Goal: Information Seeking & Learning: Understand process/instructions

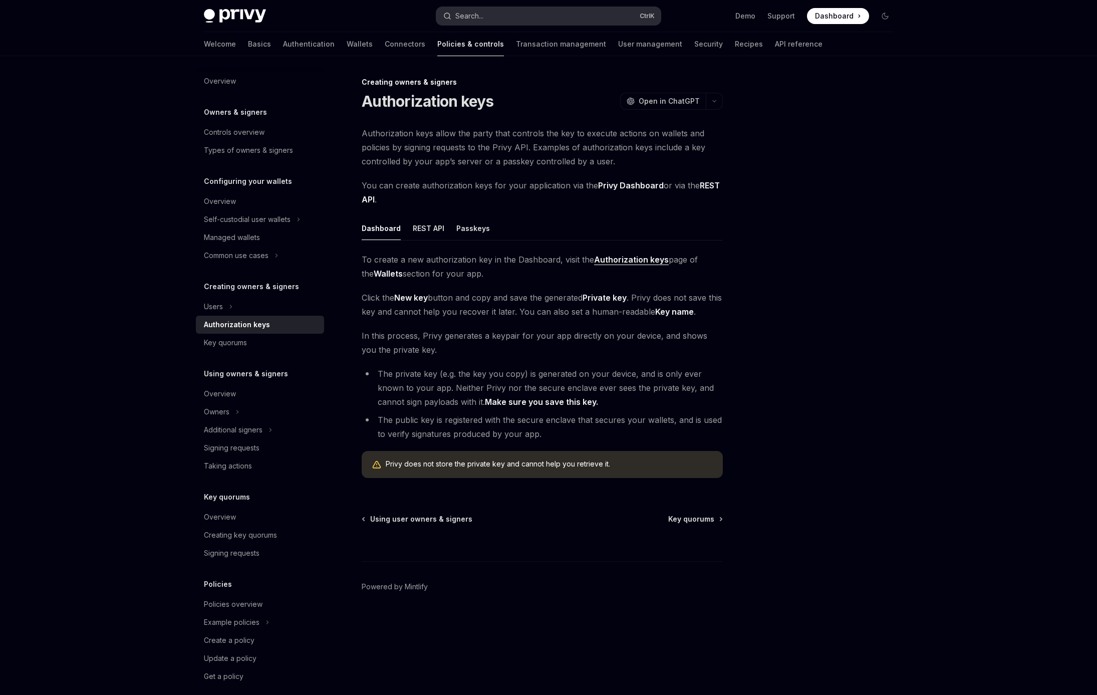
click at [529, 11] on button "Search... Ctrl K" at bounding box center [548, 16] width 224 height 18
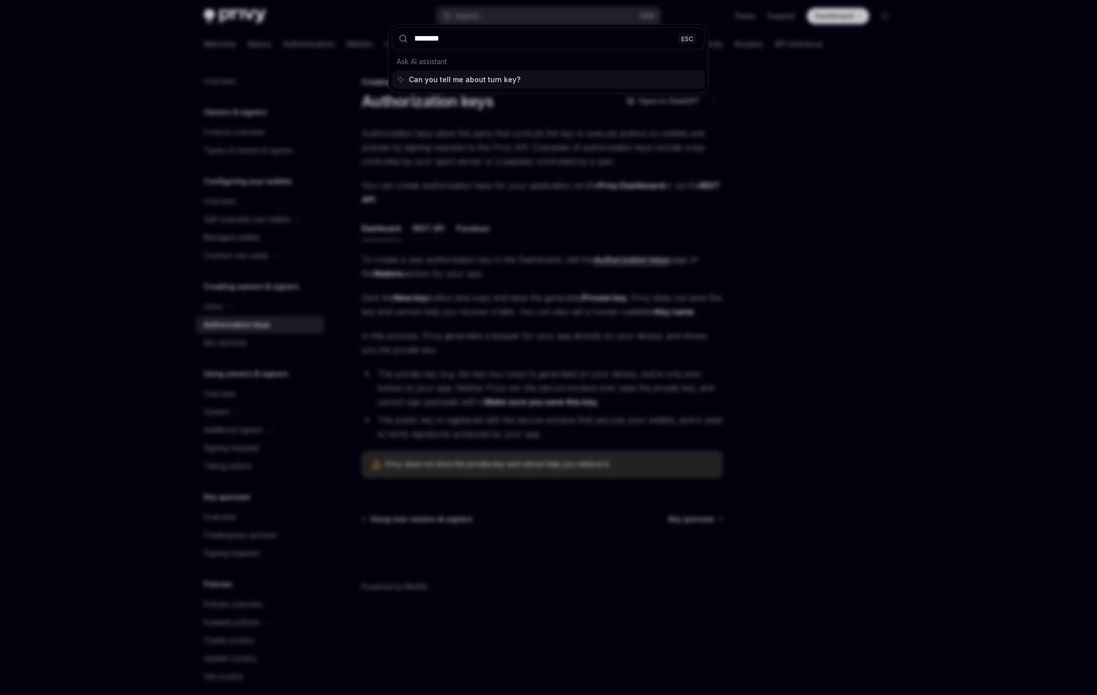
type input "*********"
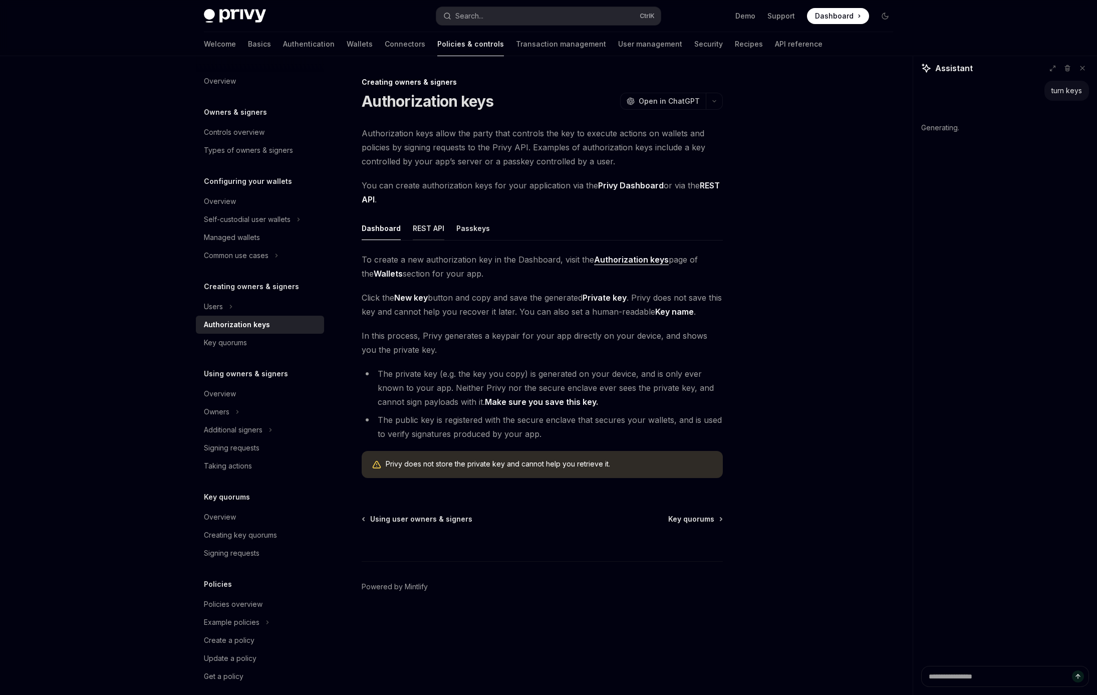
click at [426, 231] on div "REST API" at bounding box center [429, 228] width 32 height 24
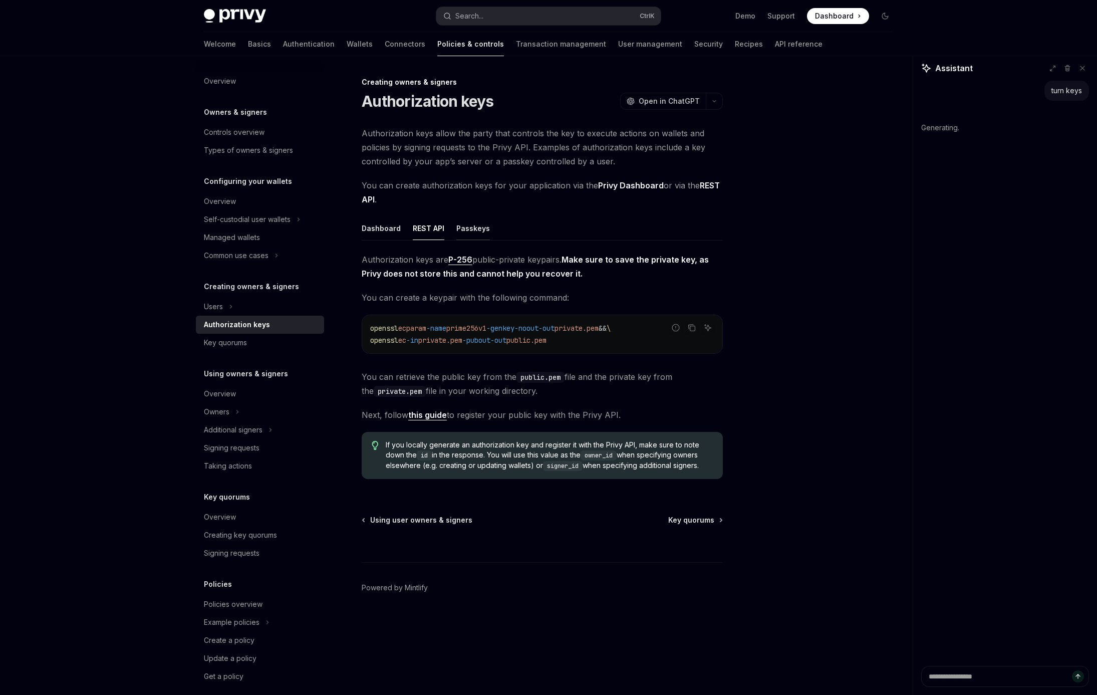
click at [456, 231] on div "Passkeys" at bounding box center [473, 228] width 34 height 24
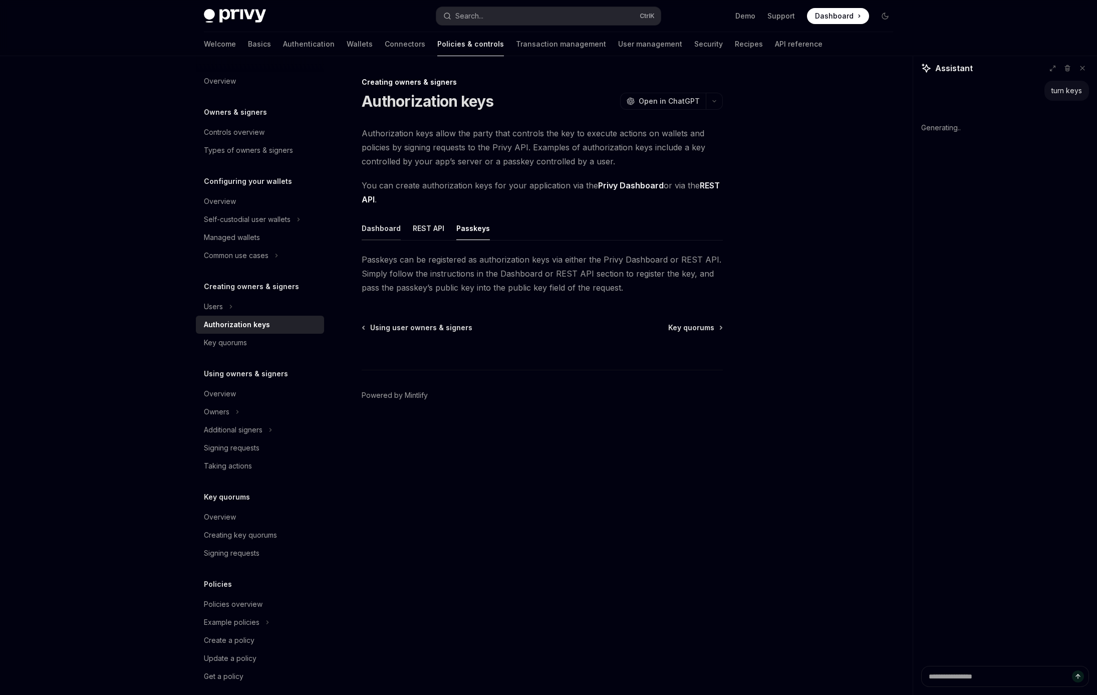
click at [382, 224] on div "Dashboard" at bounding box center [381, 228] width 39 height 24
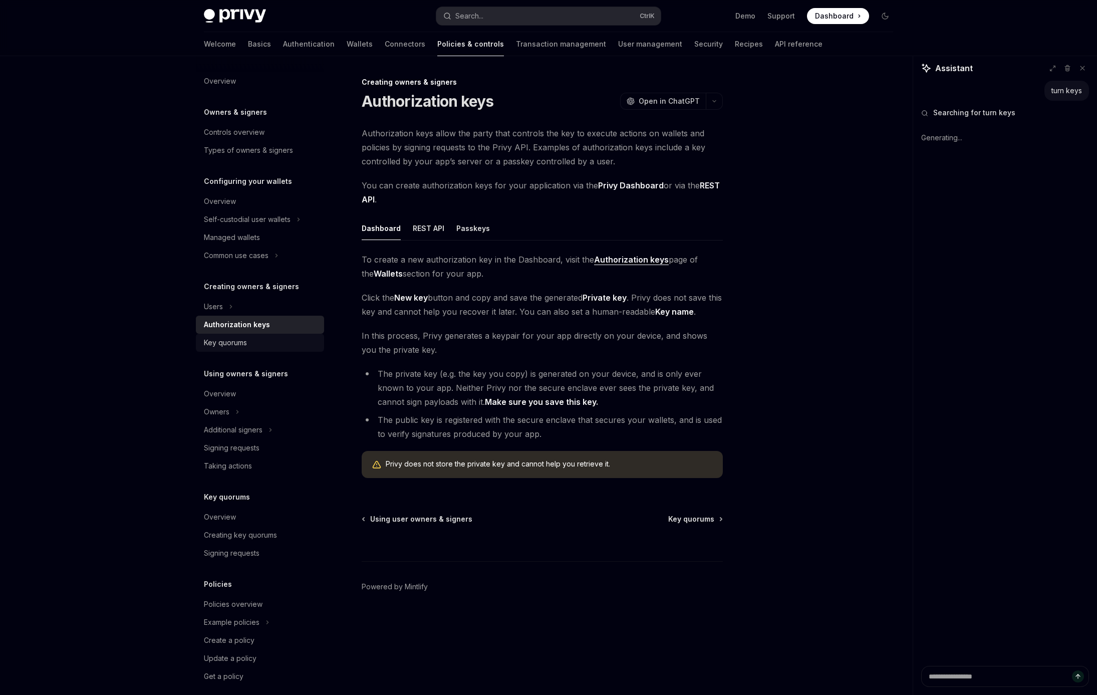
click at [236, 344] on div "Key quorums" at bounding box center [225, 343] width 43 height 12
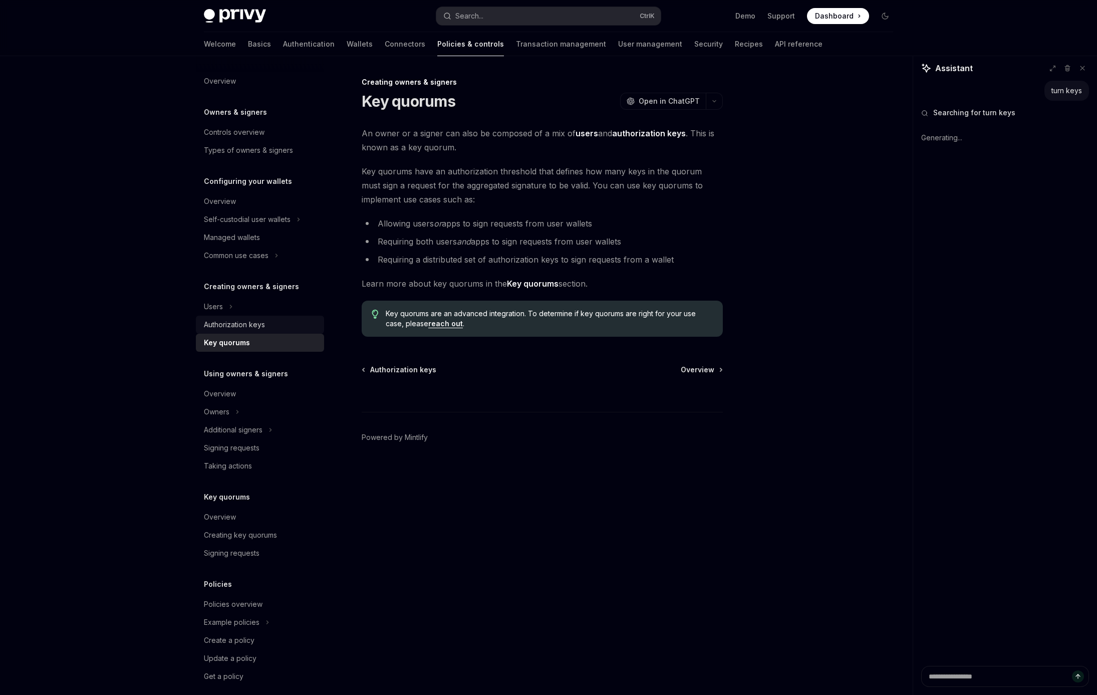
click at [243, 317] on link "Authorization keys" at bounding box center [260, 325] width 128 height 18
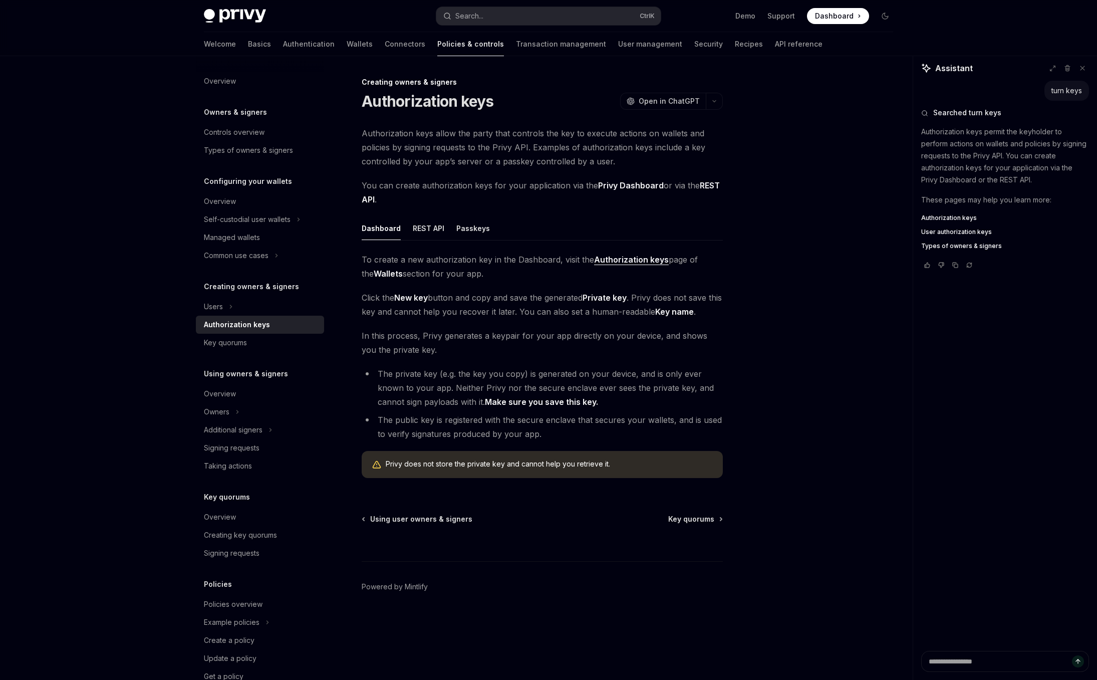
type textarea "*"
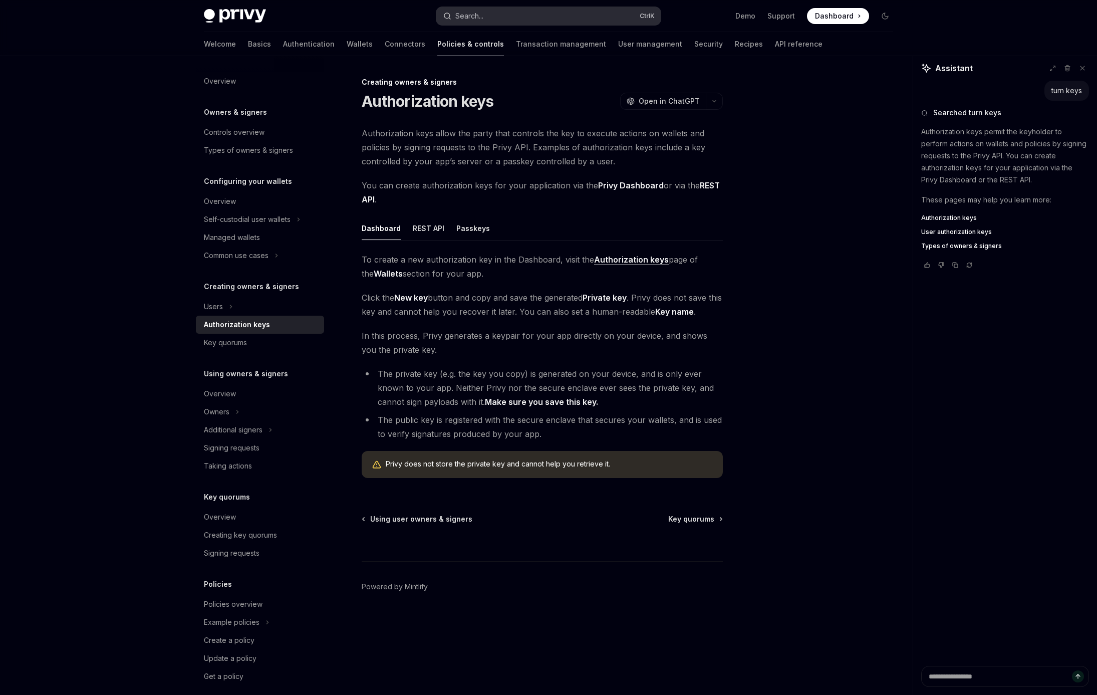
click at [519, 14] on button "Search... Ctrl K" at bounding box center [548, 16] width 224 height 18
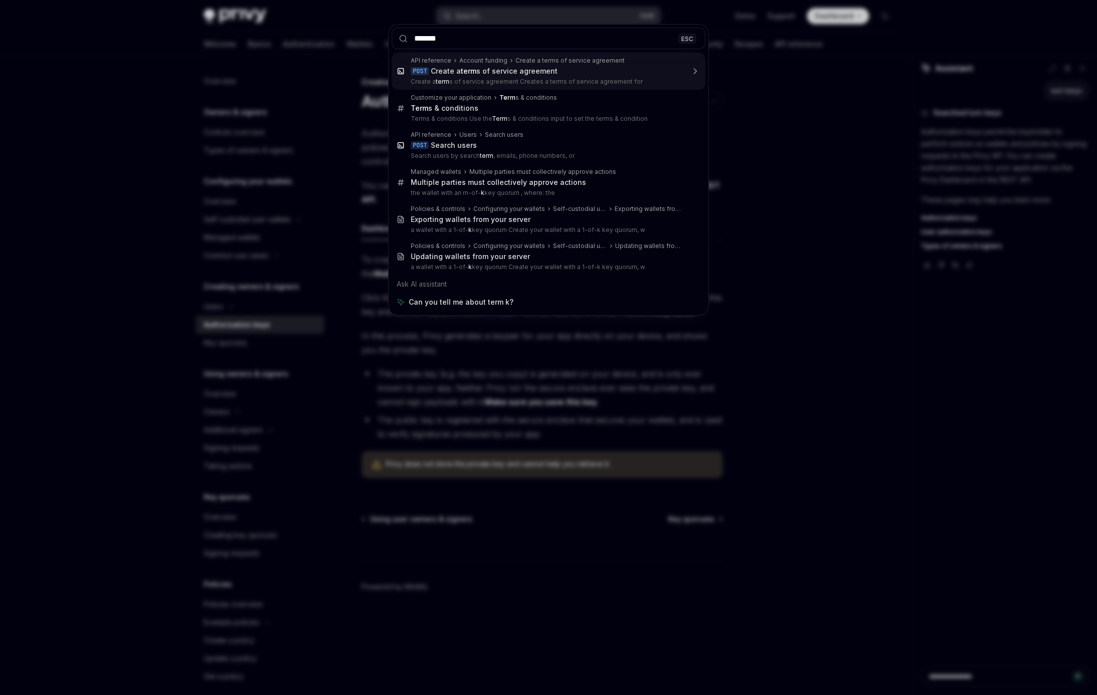
type input "********"
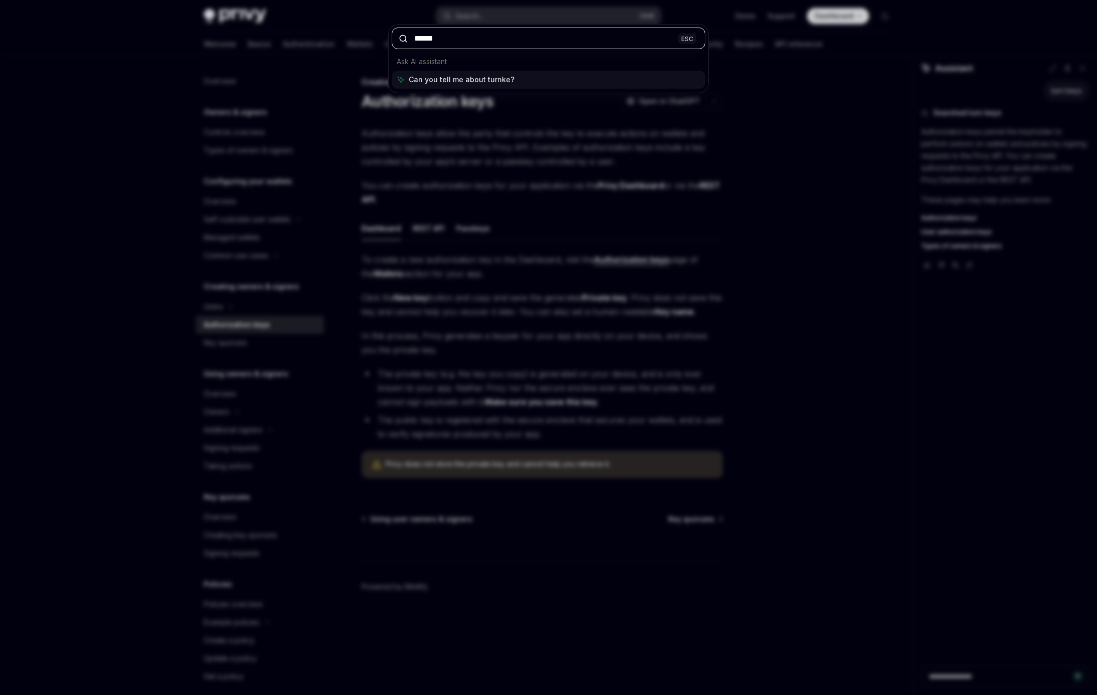
type input "*******"
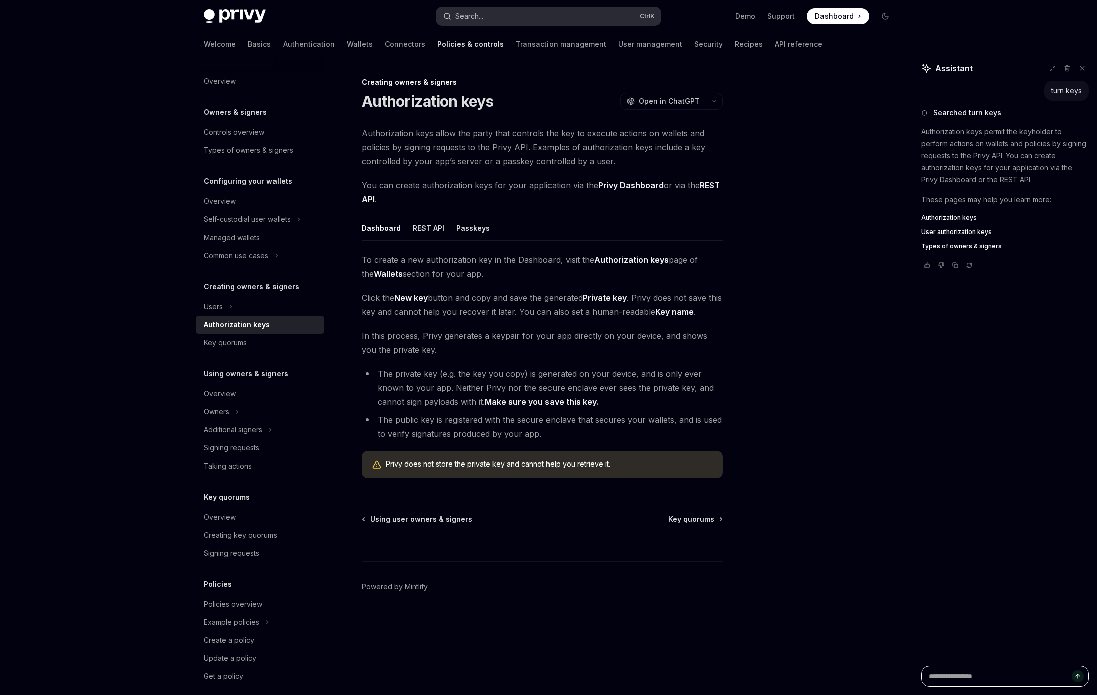
type textarea "*"
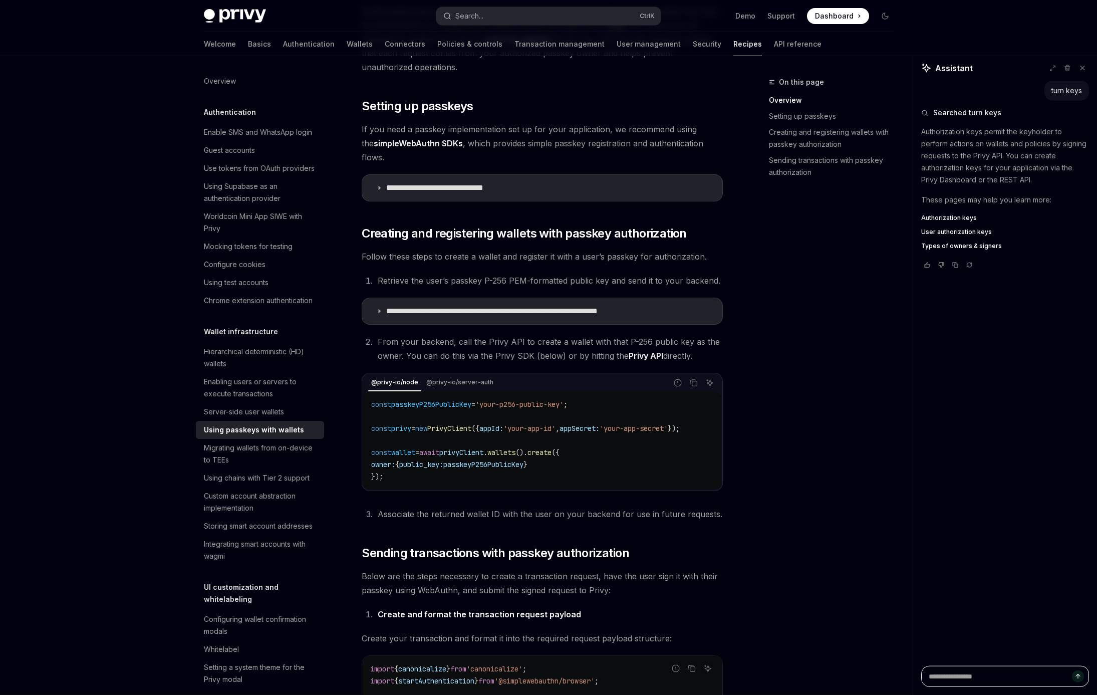
scroll to position [214, 0]
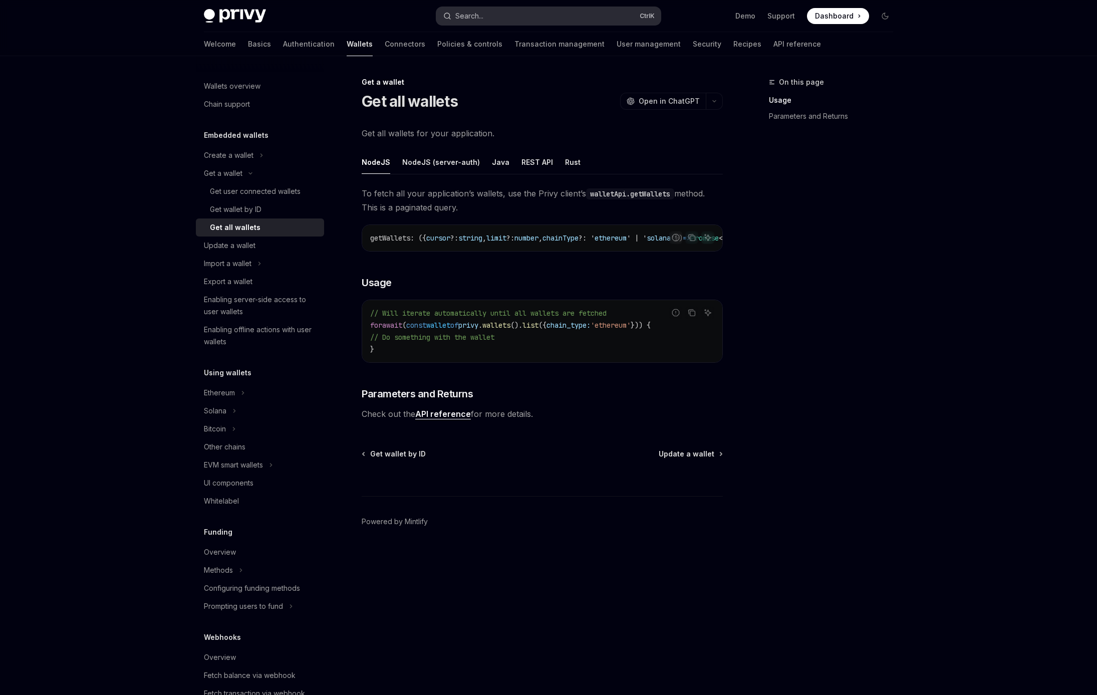
click at [482, 13] on div "Search..." at bounding box center [469, 16] width 28 height 12
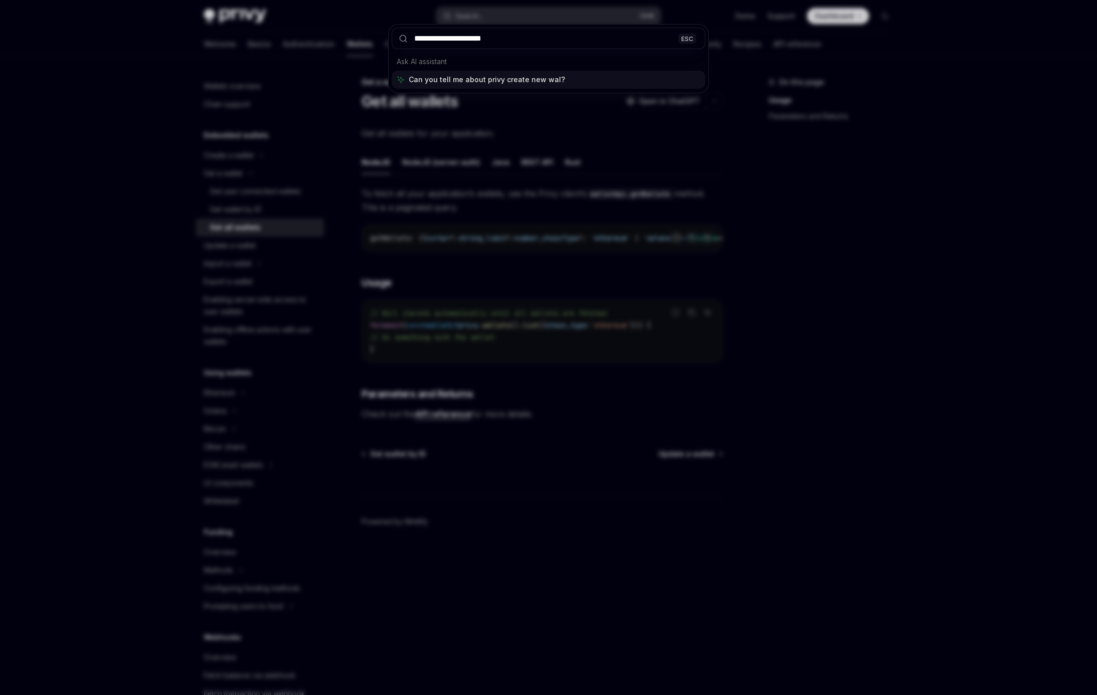
type input "**********"
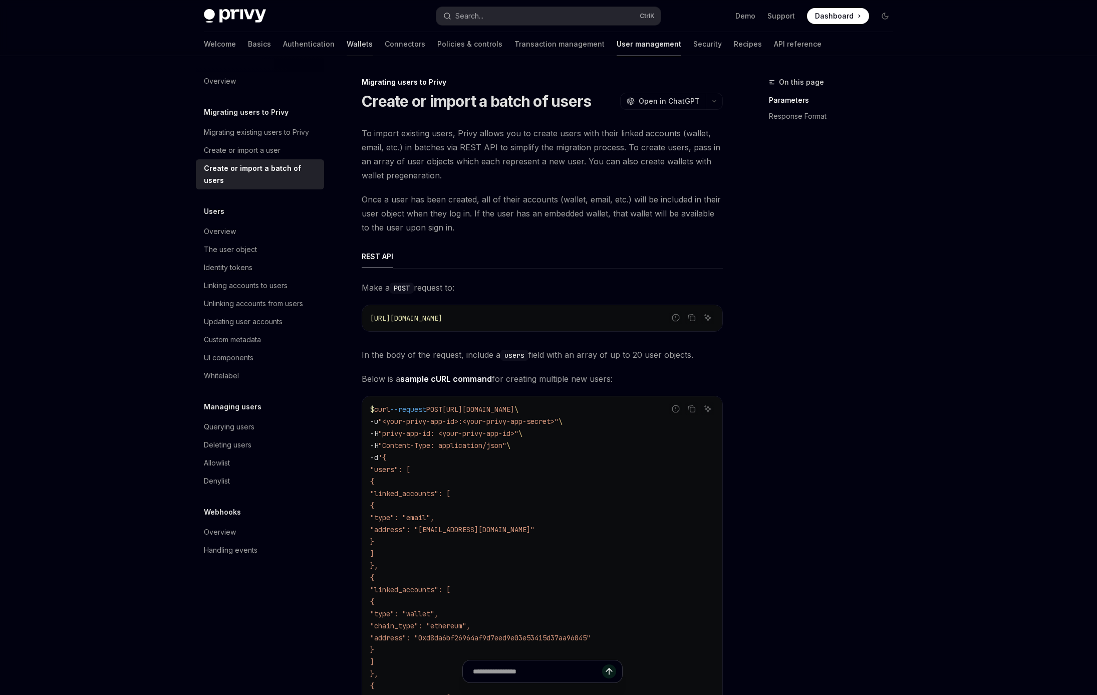
click at [347, 46] on link "Wallets" at bounding box center [360, 44] width 26 height 24
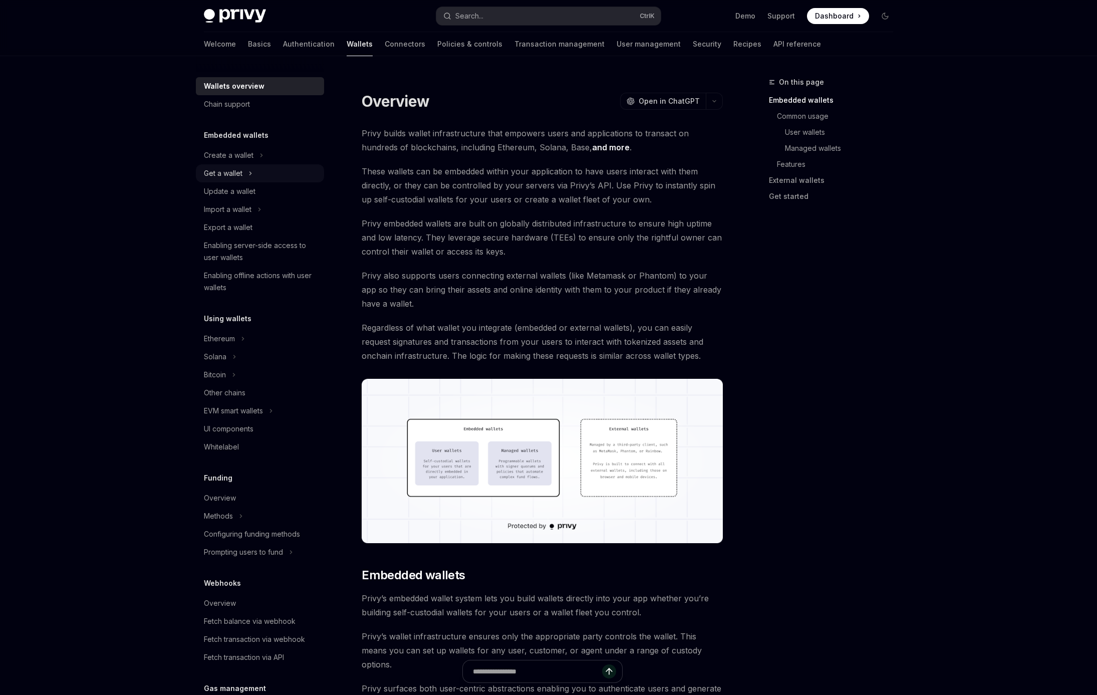
click at [213, 179] on div "Get a wallet" at bounding box center [223, 173] width 39 height 12
type textarea "*"
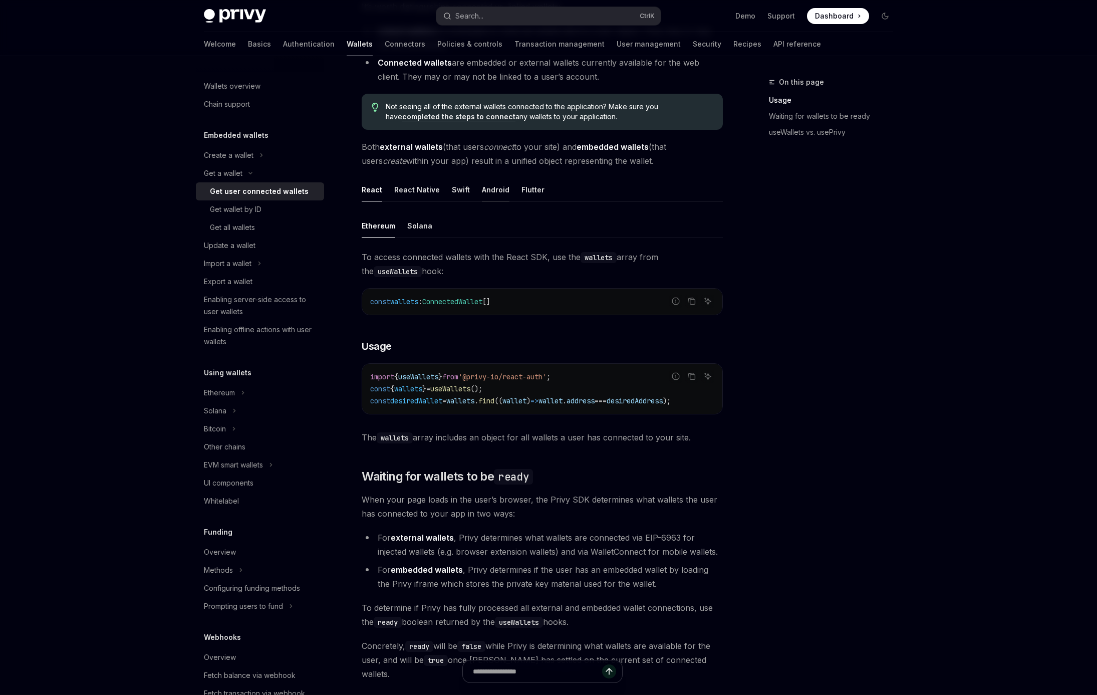
scroll to position [182, 0]
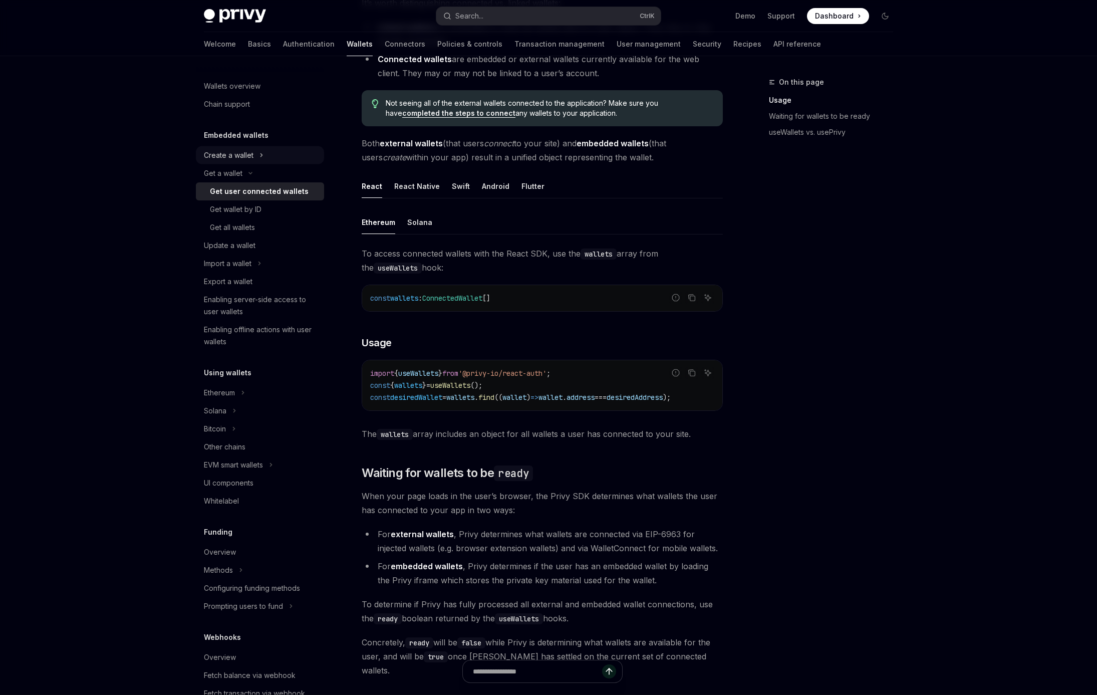
click at [246, 155] on div "Create a wallet" at bounding box center [229, 155] width 50 height 12
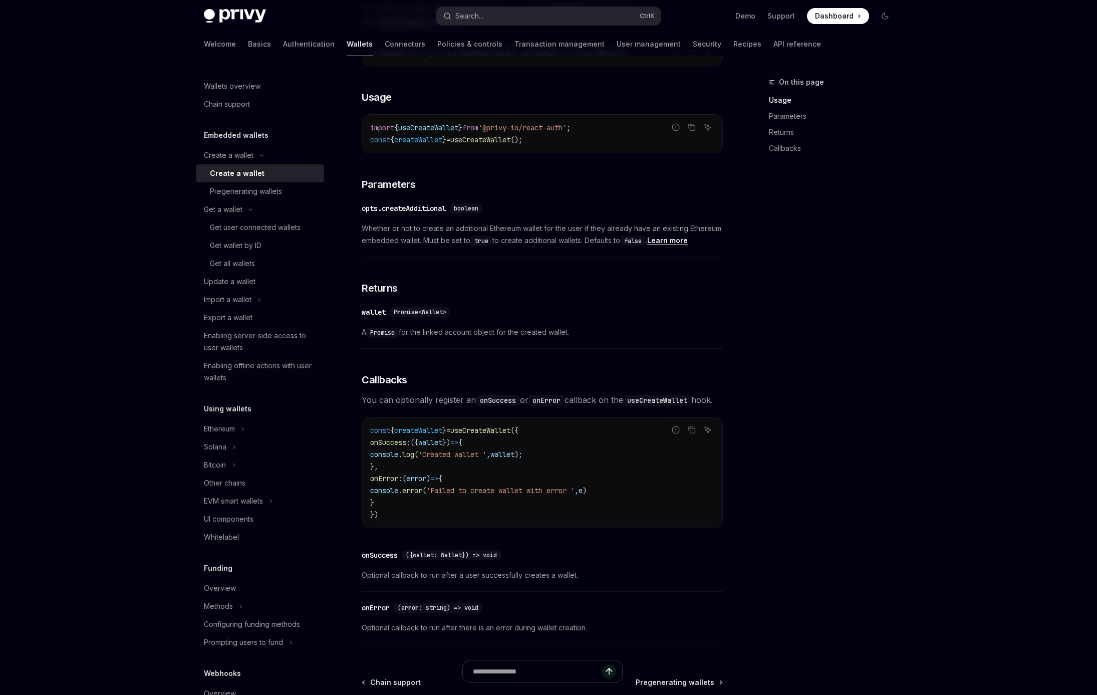
scroll to position [389, 0]
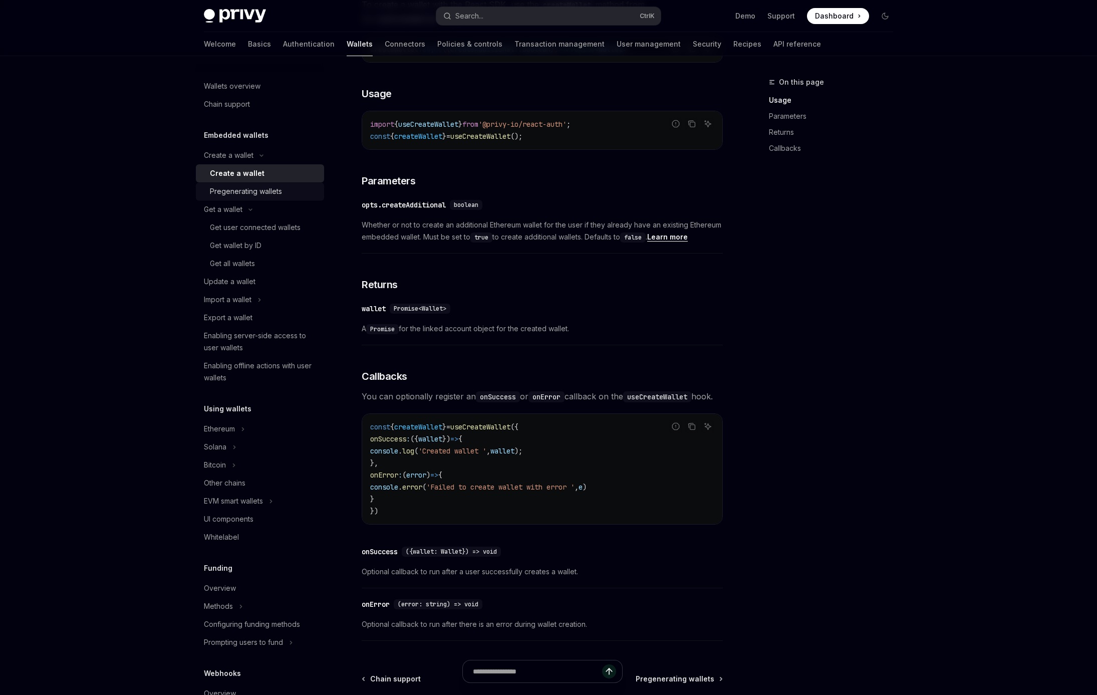
click at [260, 195] on div "Pregenerating wallets" at bounding box center [246, 191] width 72 height 12
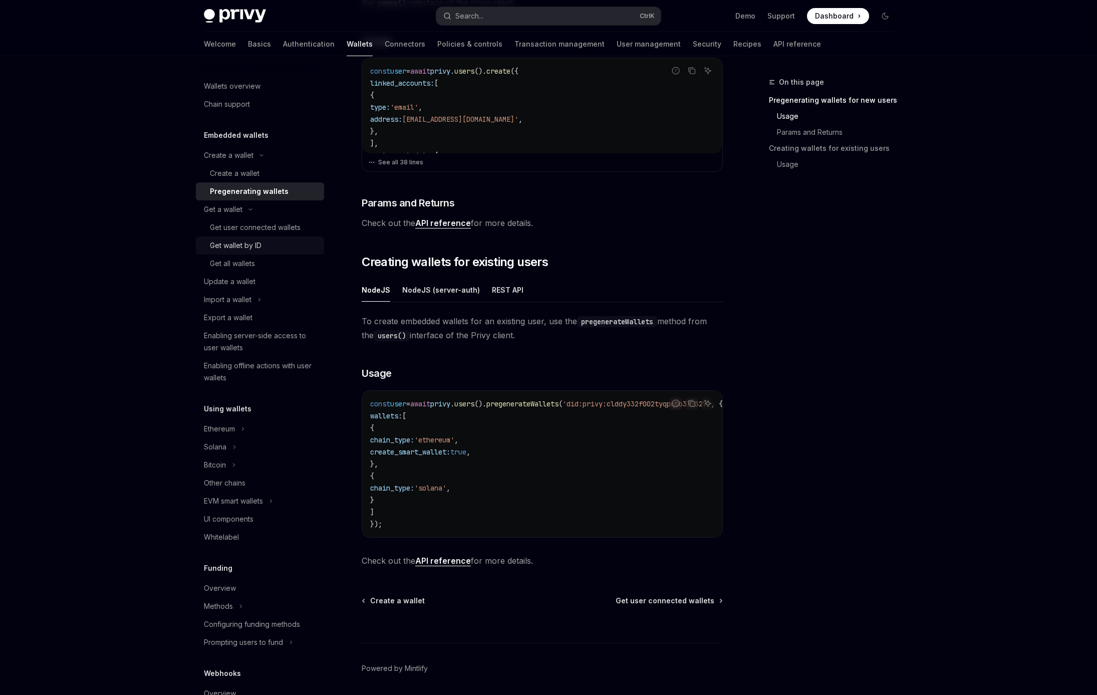
click at [257, 241] on div "Get wallet by ID" at bounding box center [236, 245] width 52 height 12
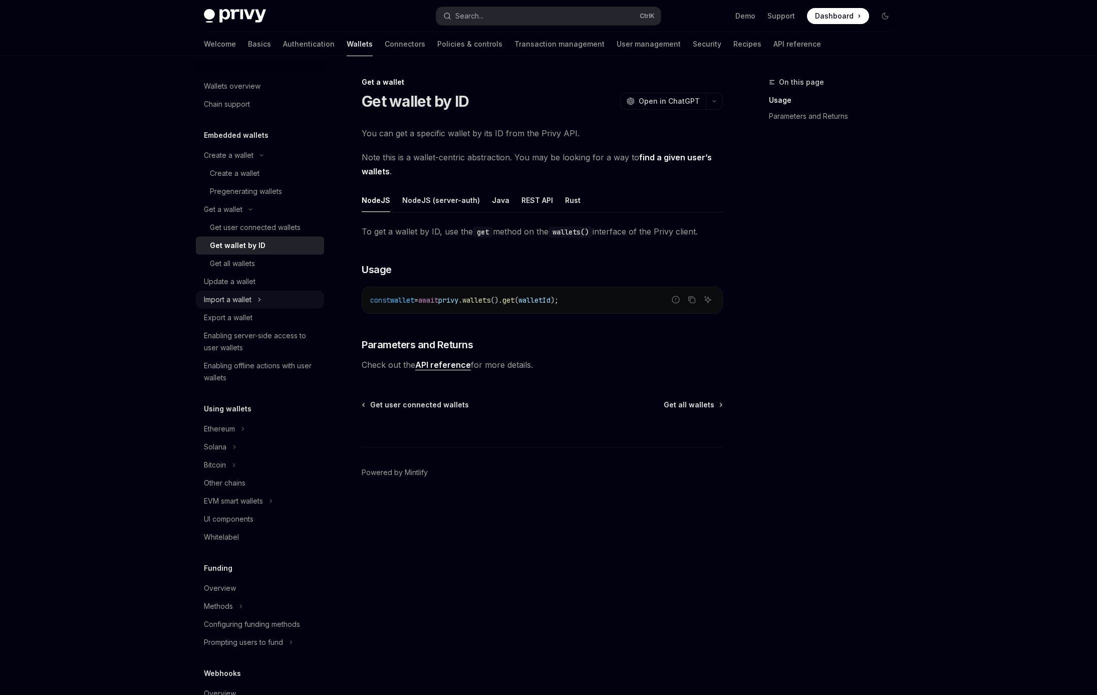
click at [257, 304] on button "Import a wallet" at bounding box center [260, 299] width 128 height 18
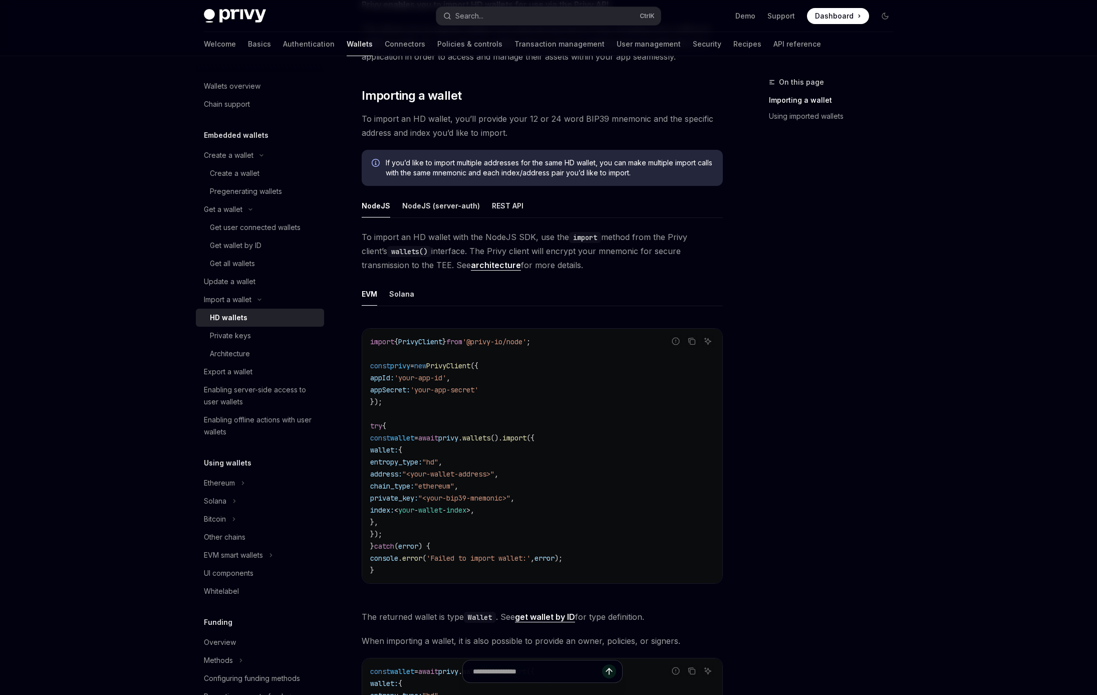
scroll to position [131, 0]
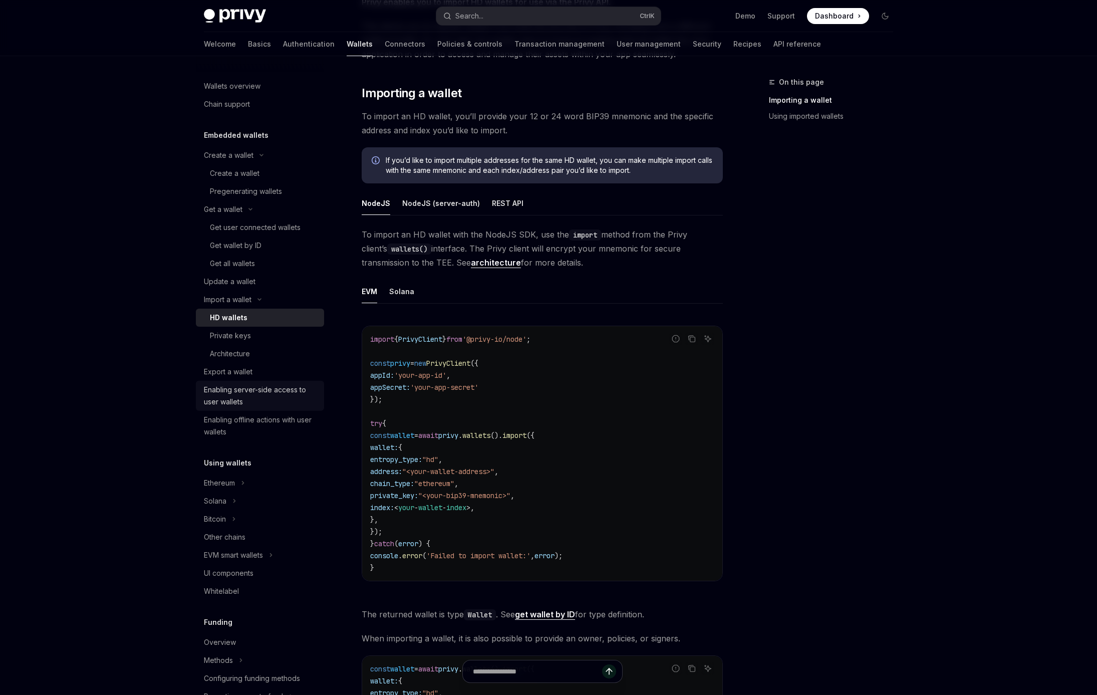
click at [284, 391] on div "Enabling server-side access to user wallets" at bounding box center [261, 396] width 114 height 24
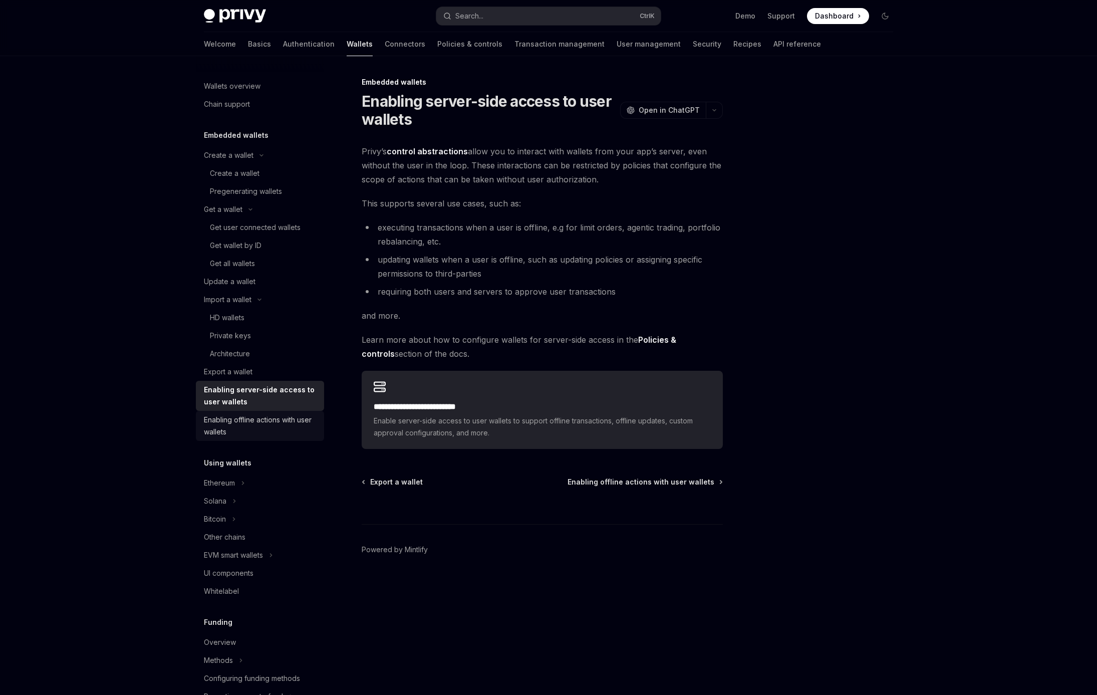
click at [230, 421] on div "Enabling offline actions with user wallets" at bounding box center [261, 426] width 114 height 24
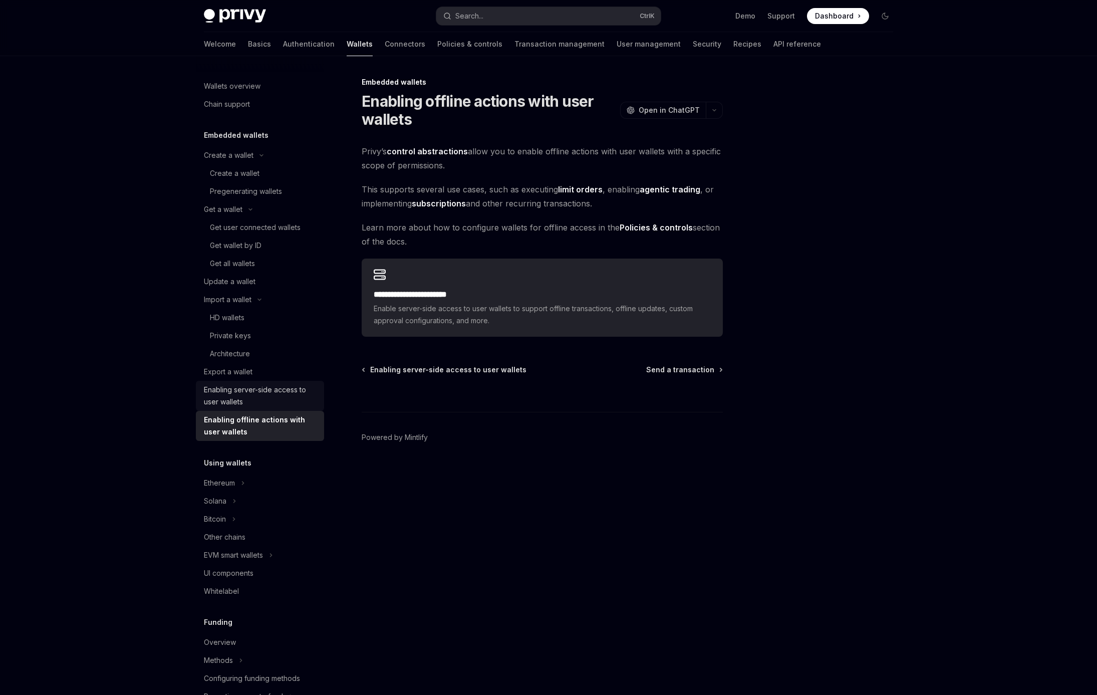
click at [244, 396] on div "Enabling server-side access to user wallets" at bounding box center [261, 396] width 114 height 24
click at [246, 374] on div "Export a wallet" at bounding box center [228, 372] width 49 height 12
type textarea "*"
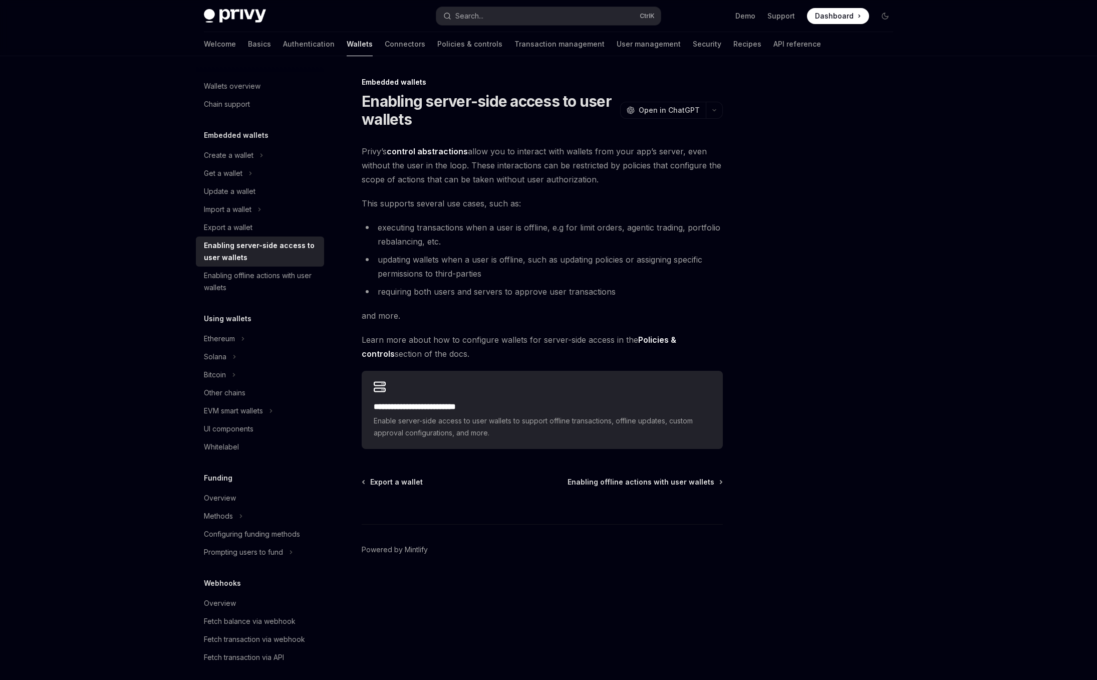
type textarea "*"
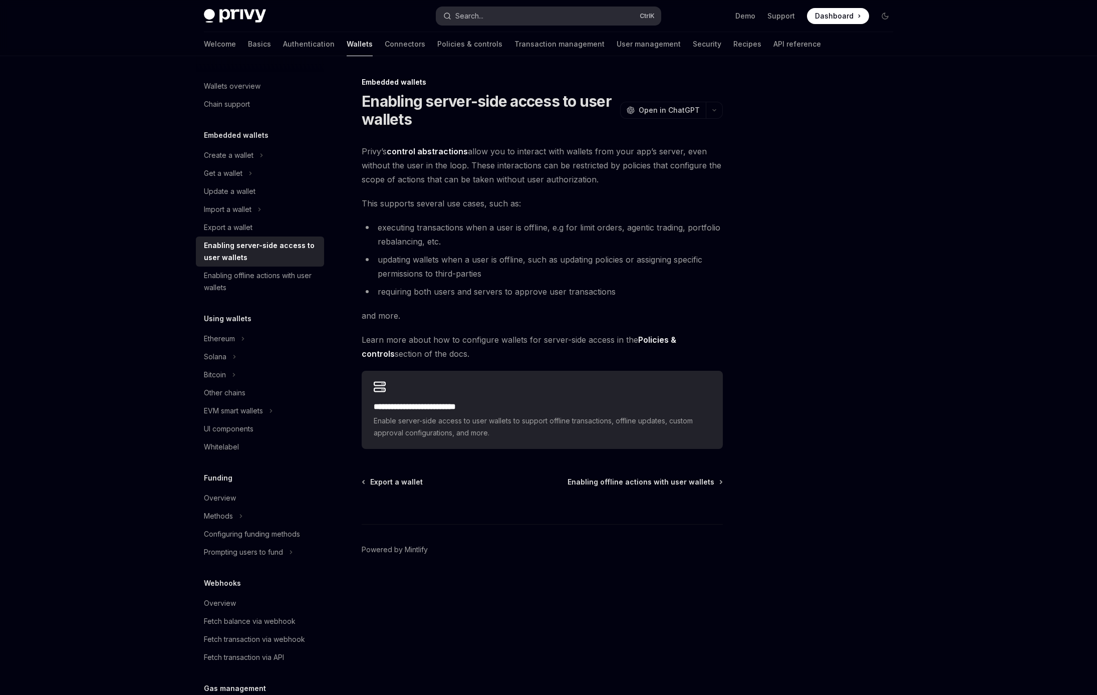
click at [481, 16] on div "Search..." at bounding box center [469, 16] width 28 height 12
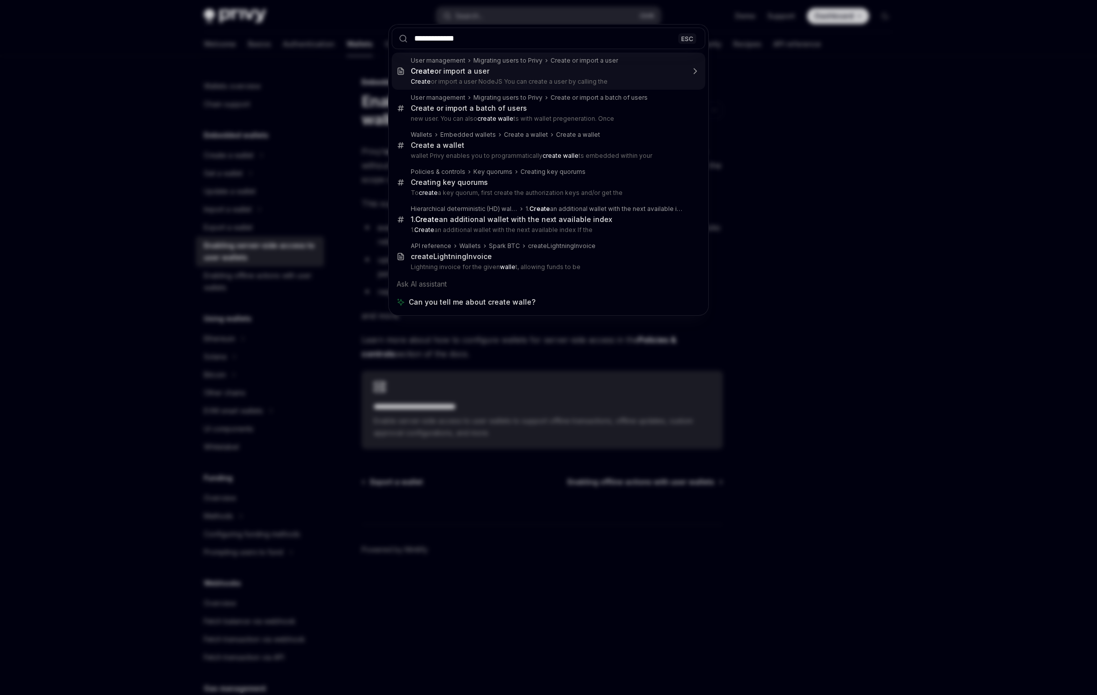
type input "**********"
type textarea "*"
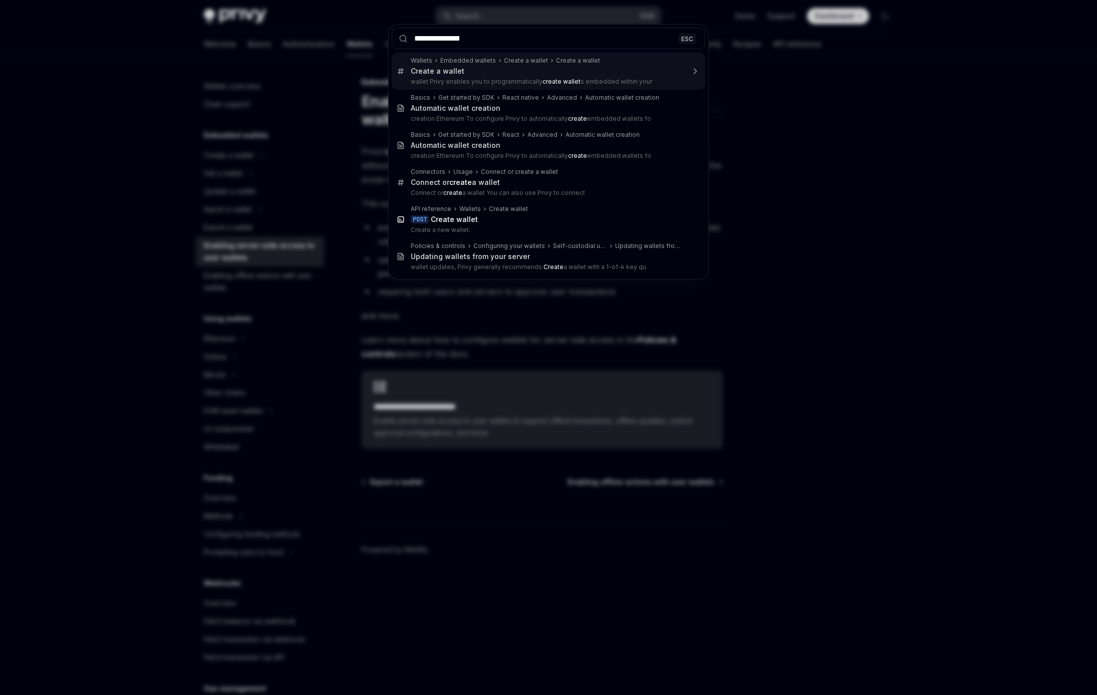
type input "**********"
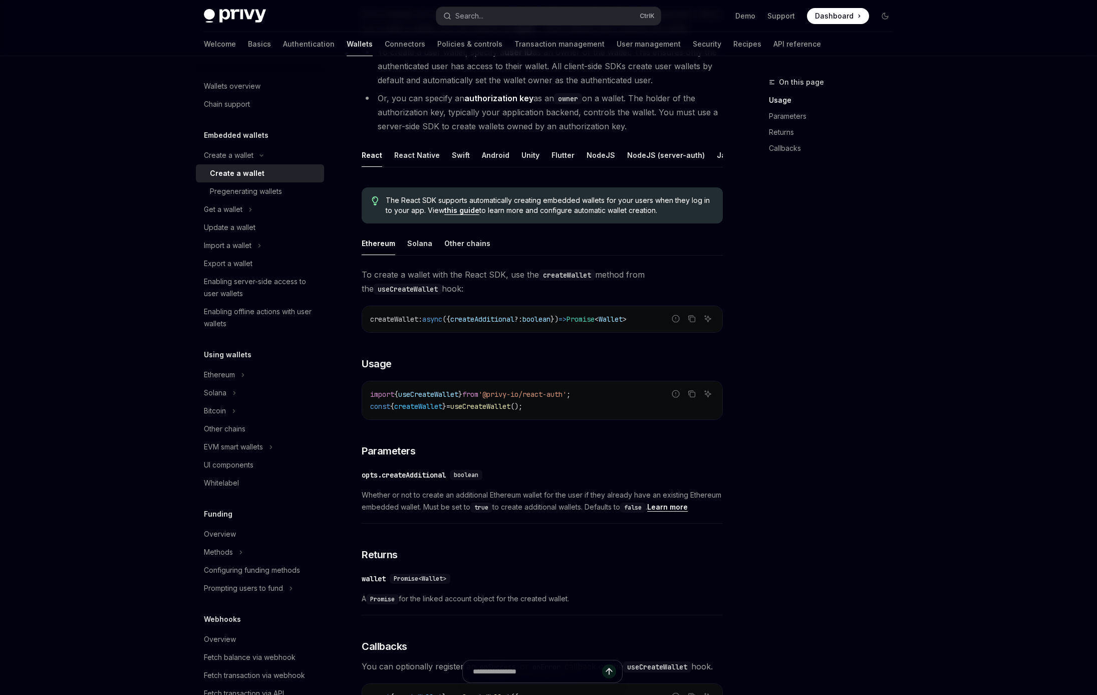
scroll to position [123, 0]
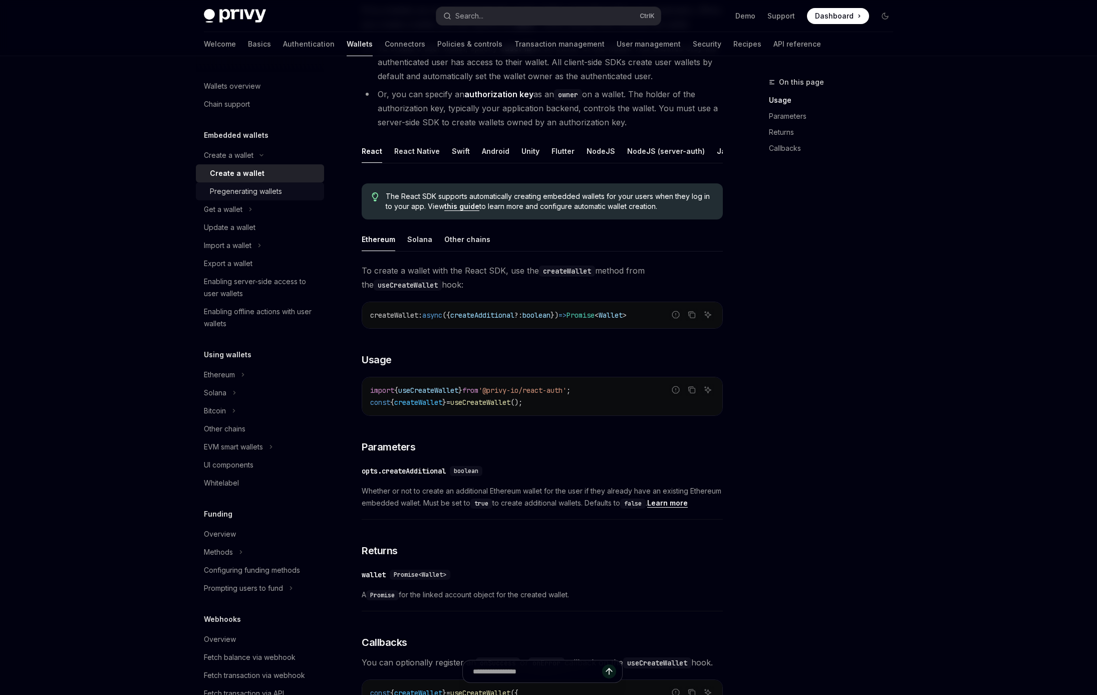
click at [265, 195] on div "Pregenerating wallets" at bounding box center [246, 191] width 72 height 12
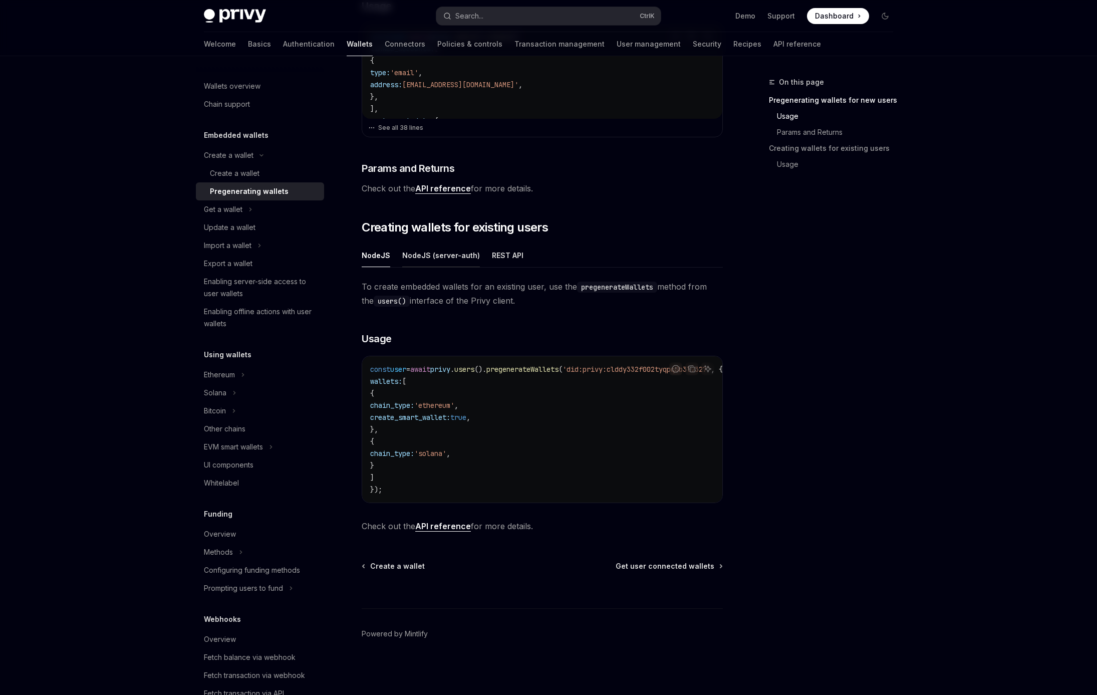
click at [426, 256] on div "NodeJS (server-auth)" at bounding box center [441, 255] width 78 height 24
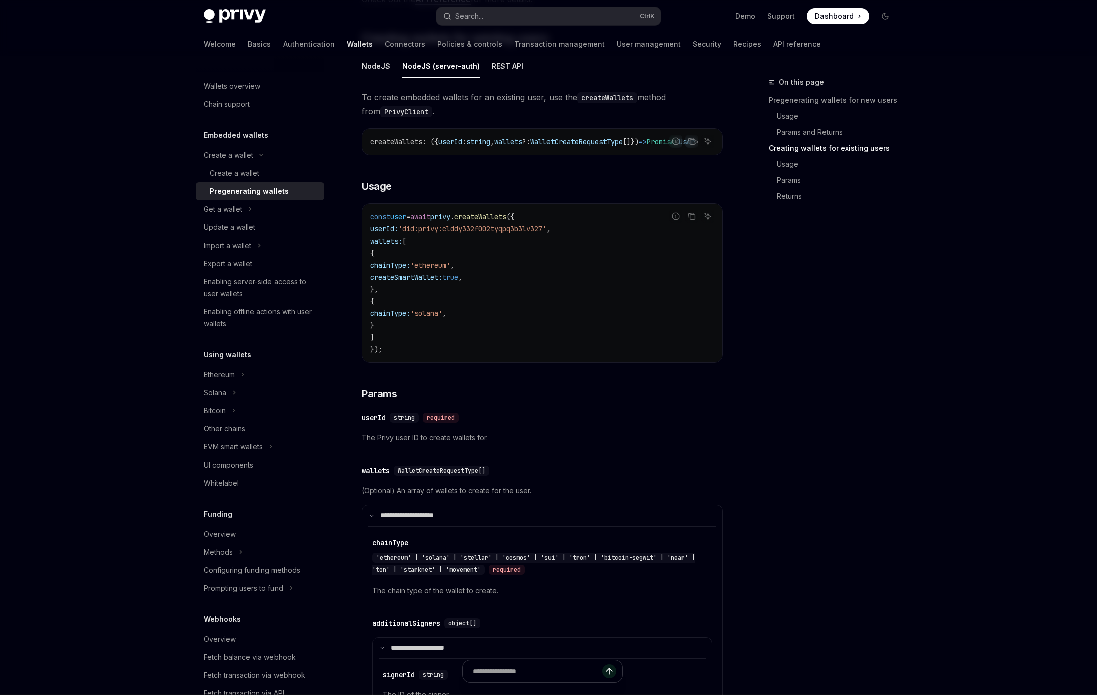
scroll to position [552, 0]
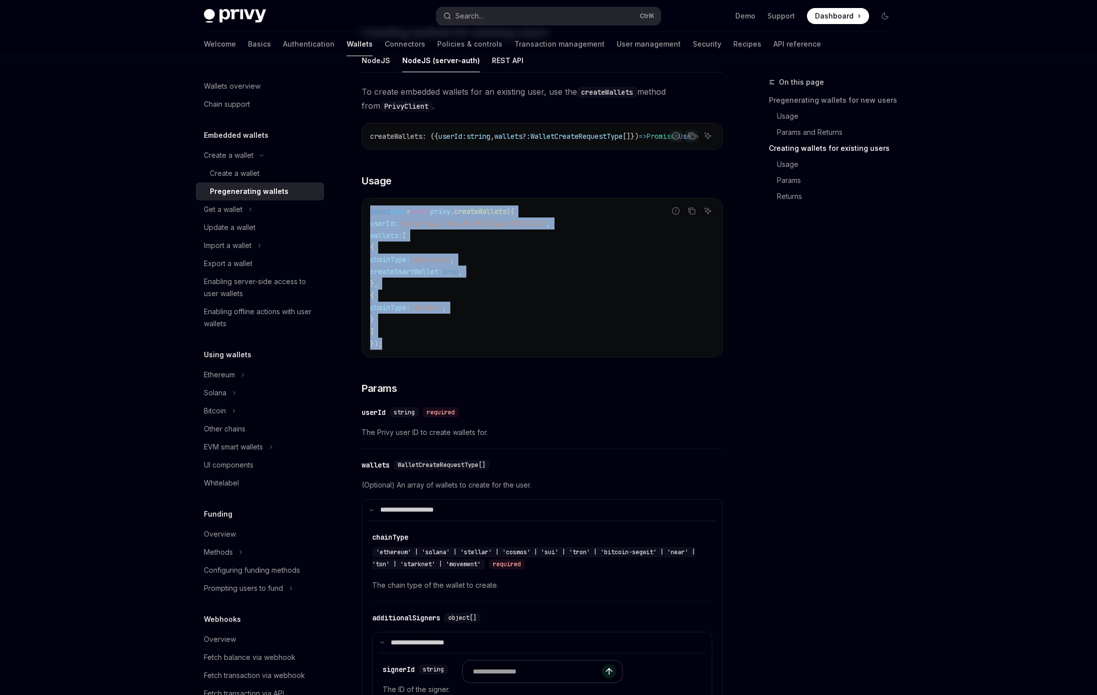
drag, startPoint x: 389, startPoint y: 345, endPoint x: 357, endPoint y: 214, distance: 134.6
click at [362, 214] on div "const user = await privy . createWallets ({ userId: 'did:privy:clddy332f002tyqp…" at bounding box center [542, 277] width 360 height 158
click at [446, 300] on code "const user = await privy . createWallets ({ userId: 'did:privy:clddy332f002tyqp…" at bounding box center [542, 277] width 344 height 144
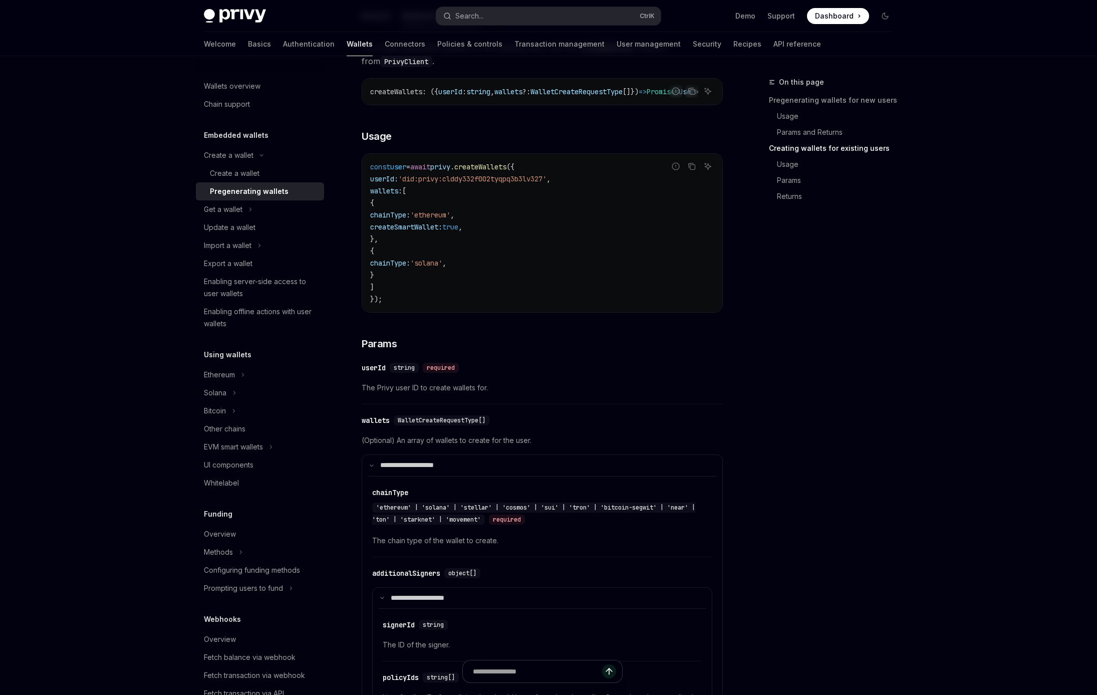
scroll to position [601, 0]
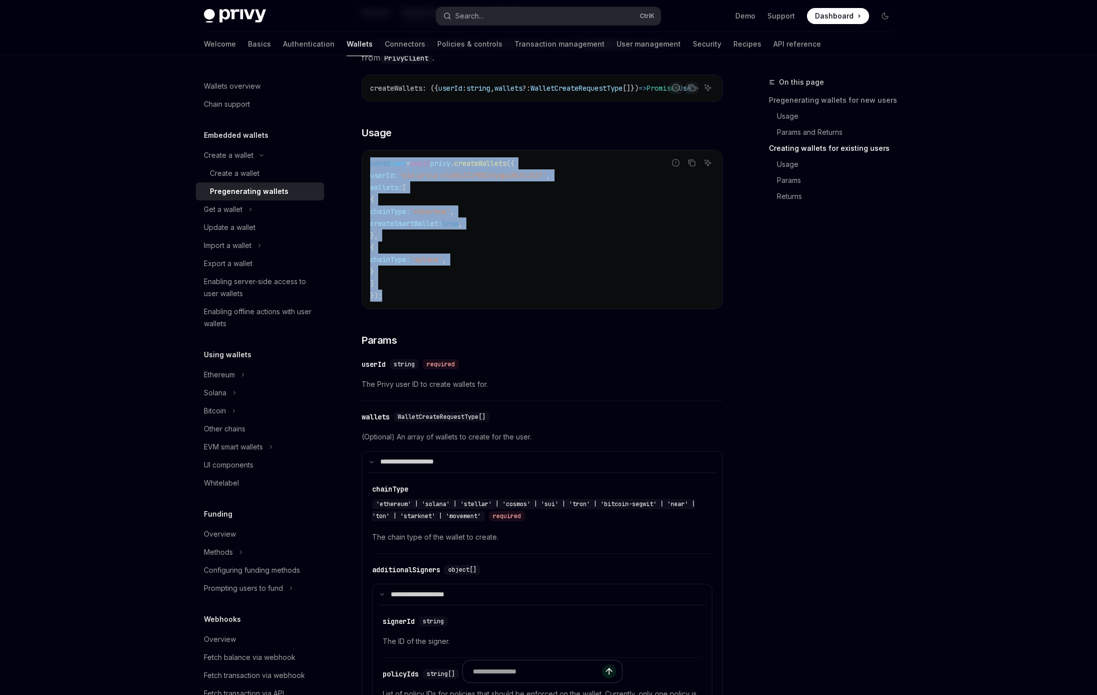
drag, startPoint x: 388, startPoint y: 300, endPoint x: 366, endPoint y: 164, distance: 136.9
click at [366, 164] on div "const user = await privy . createWallets ({ userId: 'did:privy:clddy332f002tyqp…" at bounding box center [542, 229] width 360 height 158
copy code "const user = await privy . createWallets ({ userId: 'did:privy:clddy332f002tyqp…"
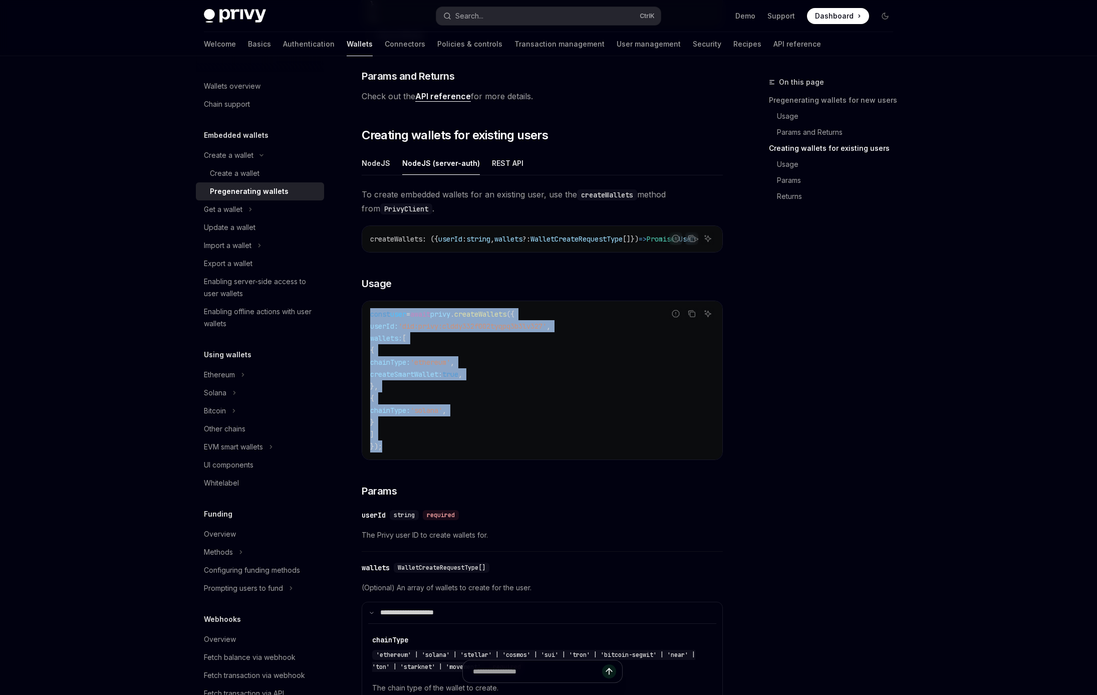
scroll to position [449, 0]
click at [488, 351] on code "const user = await privy . createWallets ({ userId: 'did:privy:clddy332f002tyqp…" at bounding box center [542, 381] width 344 height 144
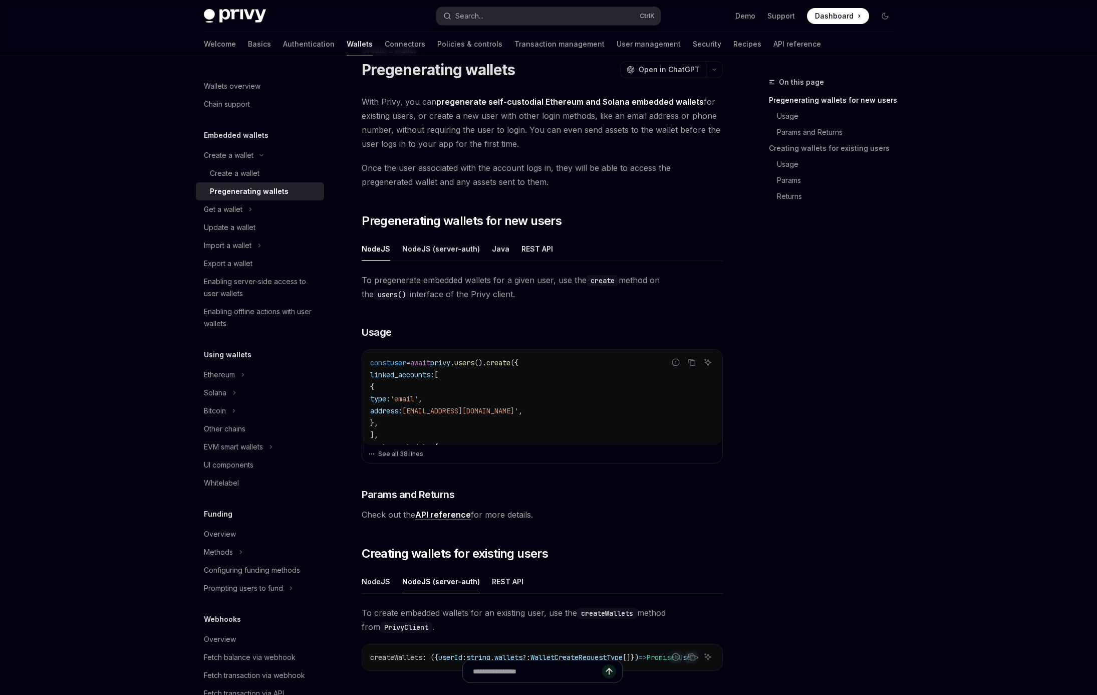
scroll to position [34, 0]
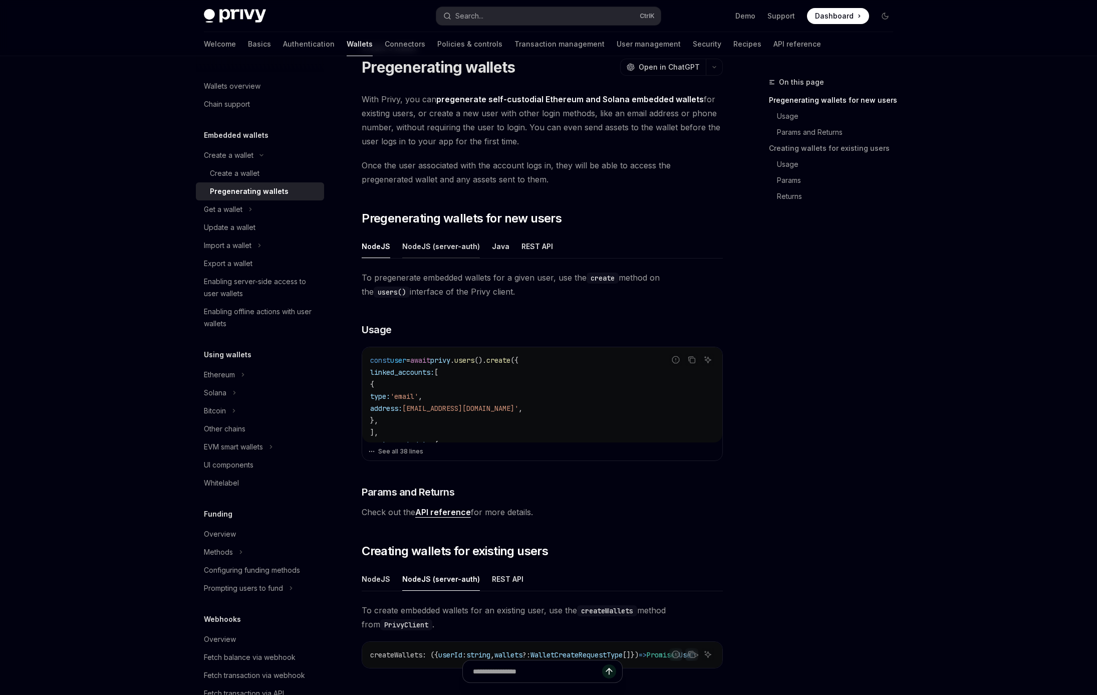
click at [439, 247] on div "NodeJS (server-auth)" at bounding box center [441, 246] width 78 height 24
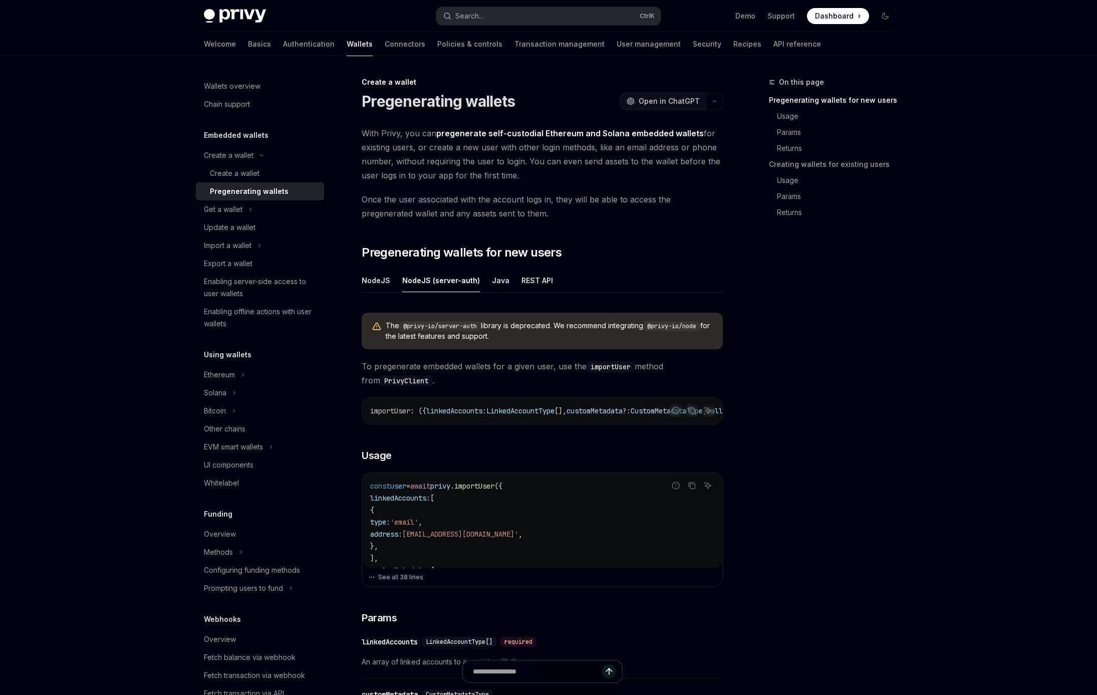
click at [653, 100] on span "Open in ChatGPT" at bounding box center [669, 101] width 61 height 10
click at [243, 157] on div "Create a wallet" at bounding box center [229, 155] width 50 height 12
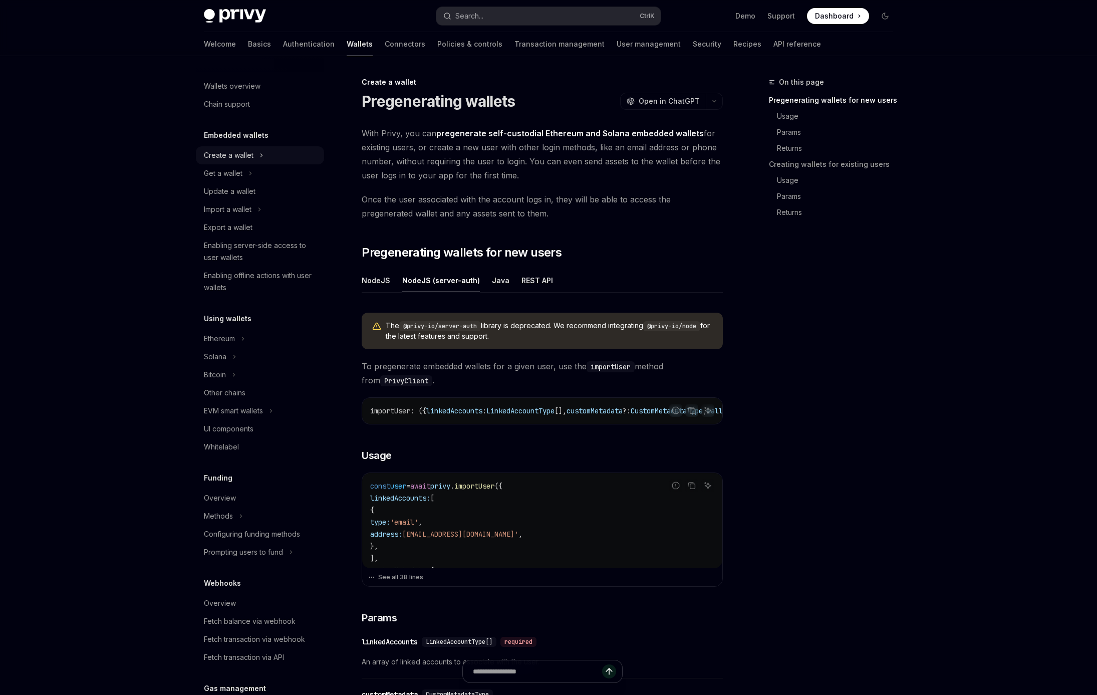
click at [243, 157] on div "Create a wallet" at bounding box center [229, 155] width 50 height 12
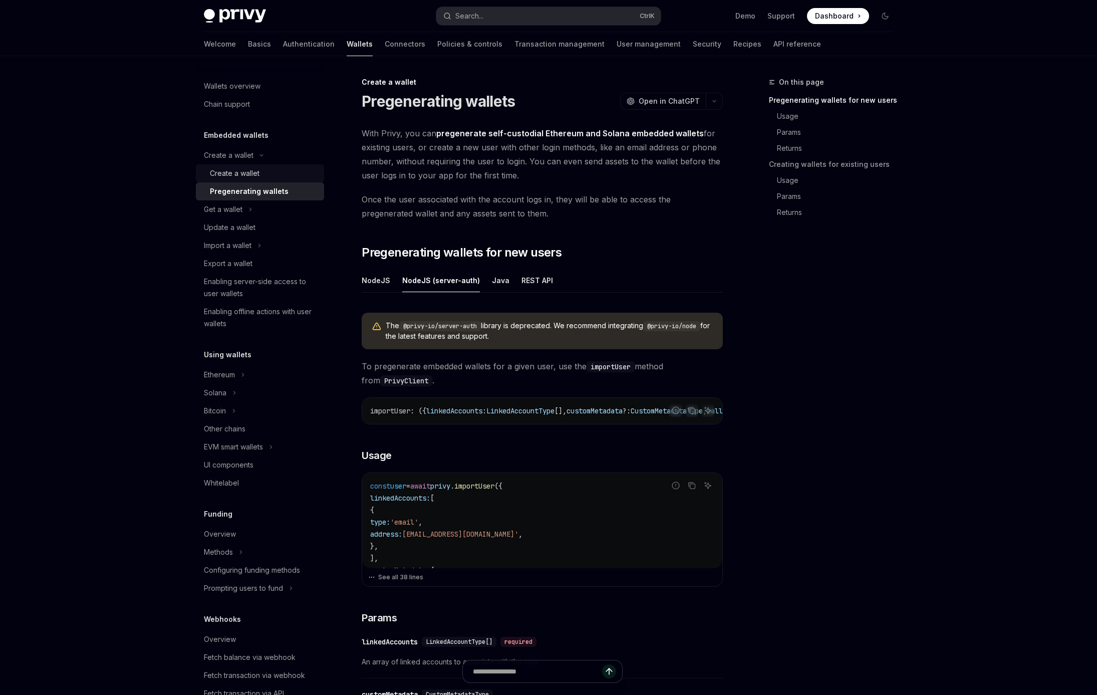
click at [257, 177] on div "Create a wallet" at bounding box center [235, 173] width 50 height 12
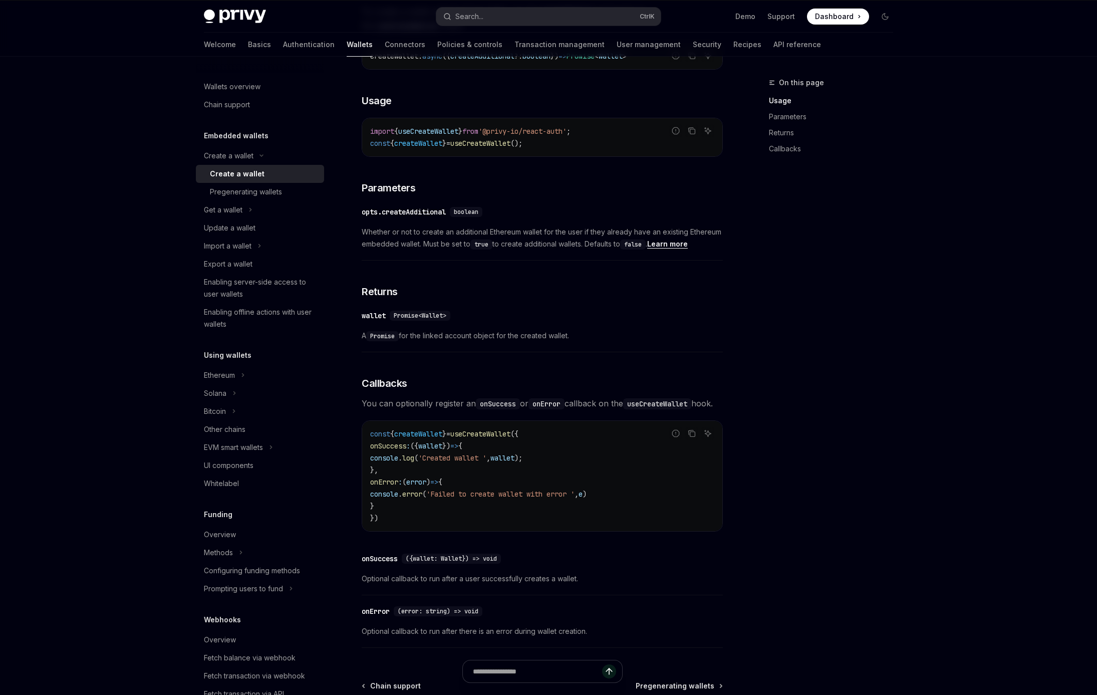
scroll to position [516, 0]
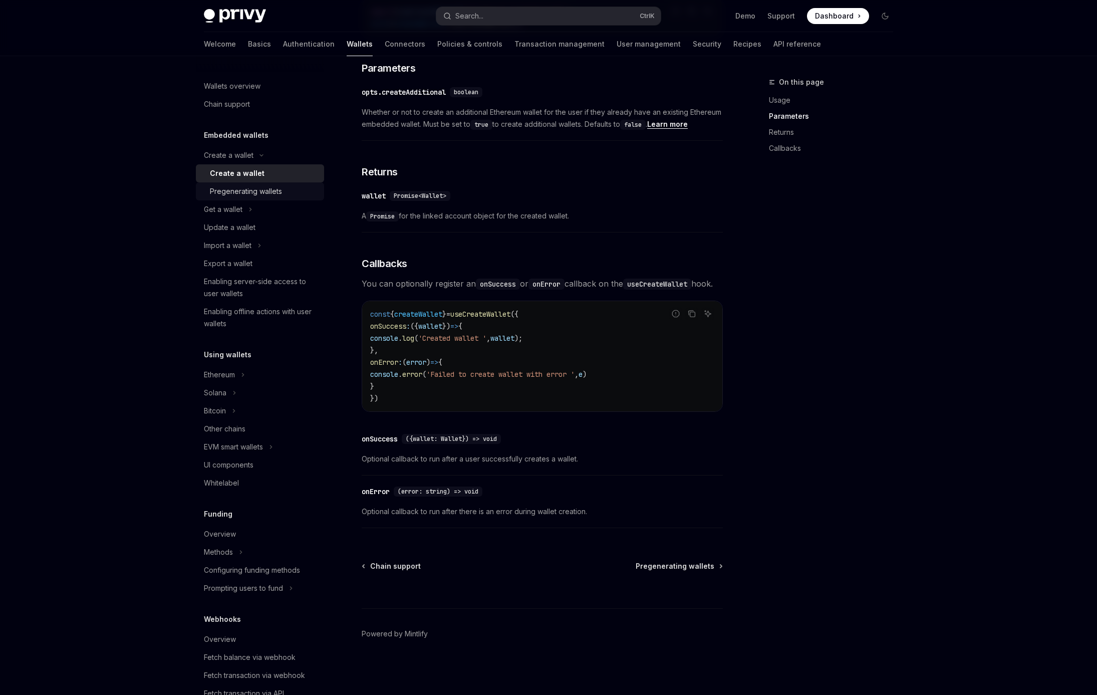
click at [263, 193] on div "Pregenerating wallets" at bounding box center [246, 191] width 72 height 12
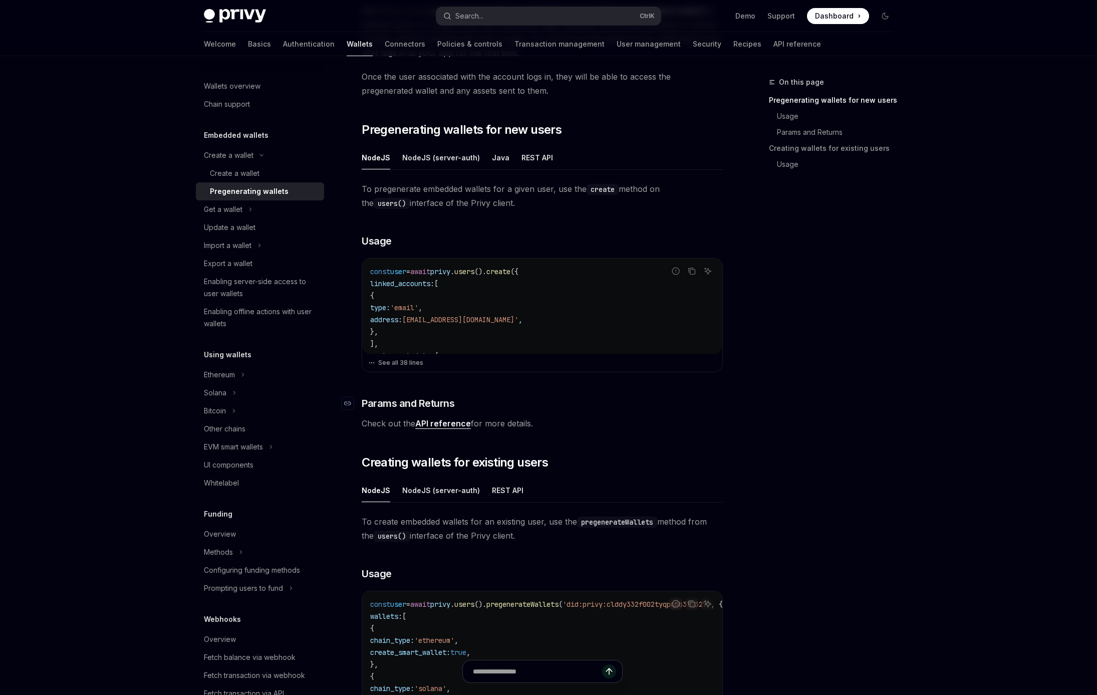
scroll to position [126, 0]
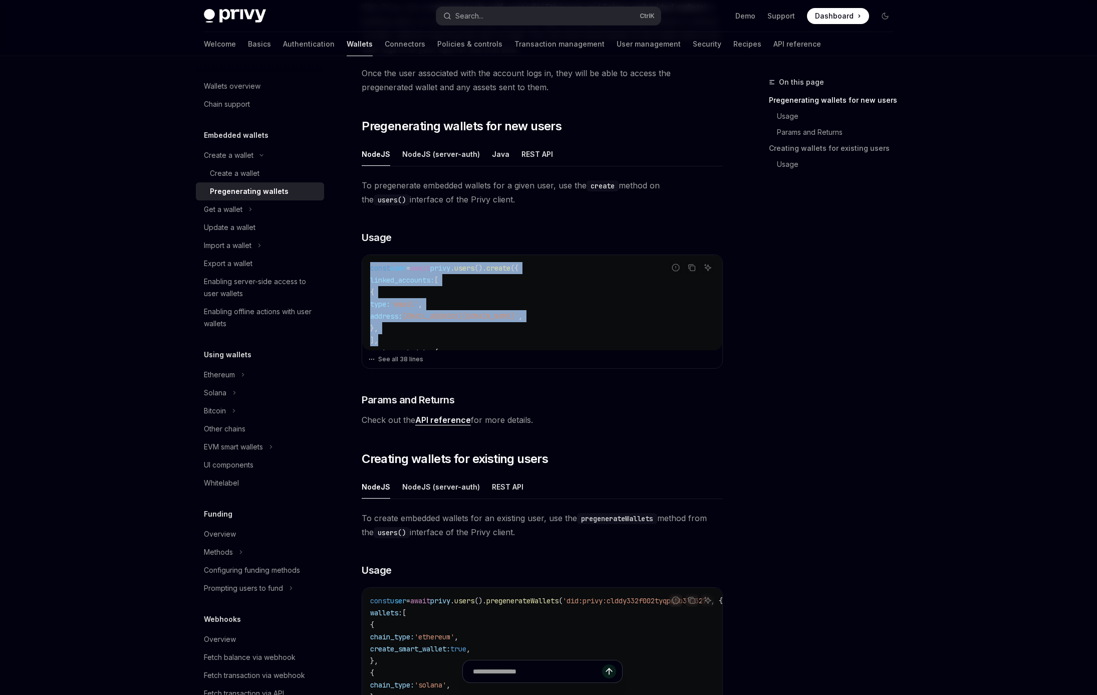
drag, startPoint x: 400, startPoint y: 339, endPoint x: 349, endPoint y: 269, distance: 86.4
click at [362, 269] on div "const user = await privy . users (). create ({ linked_accounts: [ { type: 'emai…" at bounding box center [542, 302] width 360 height 95
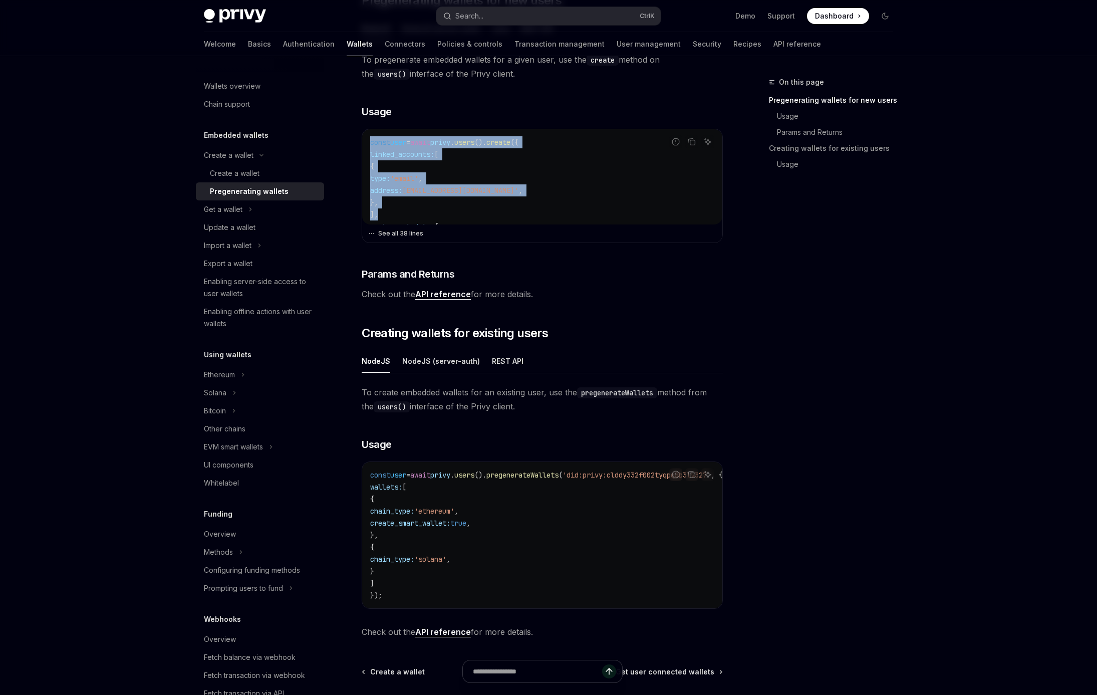
scroll to position [254, 0]
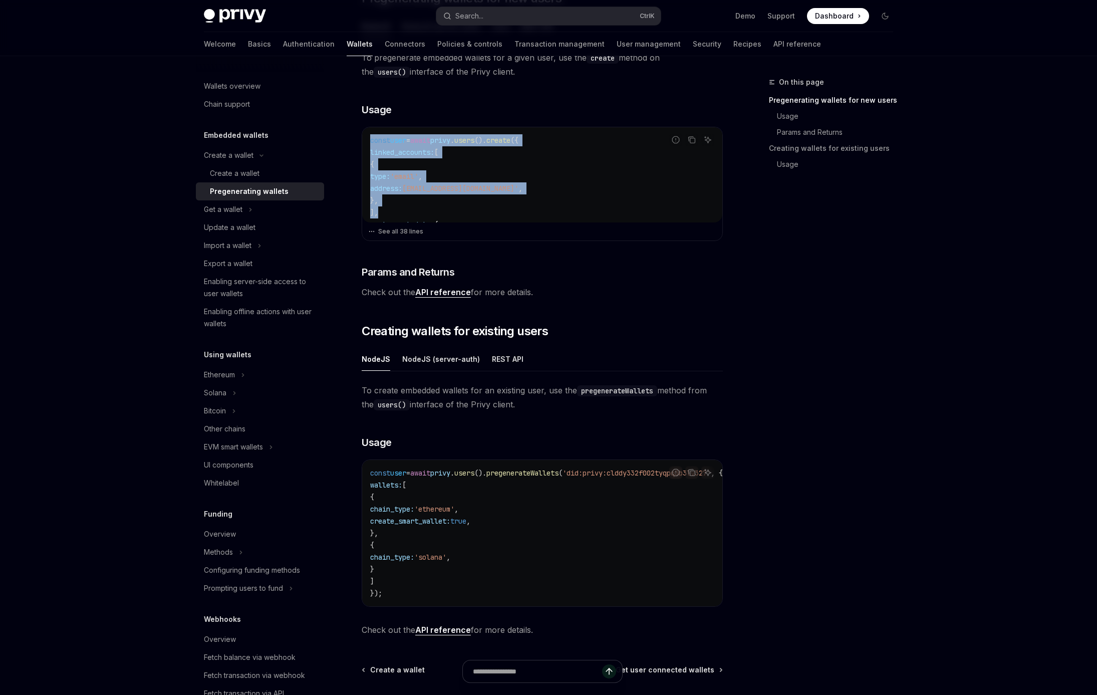
click at [436, 291] on link "API reference" at bounding box center [443, 292] width 56 height 11
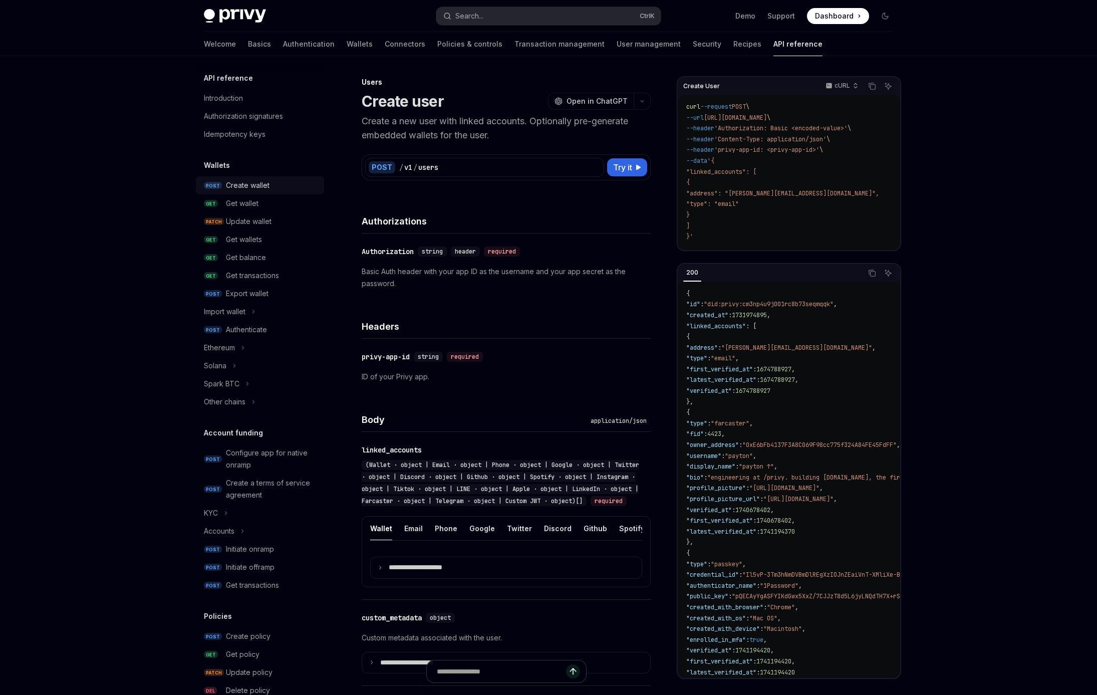
click at [253, 187] on div "Create wallet" at bounding box center [248, 185] width 44 height 12
click at [237, 184] on div "Create wallet" at bounding box center [248, 185] width 44 height 12
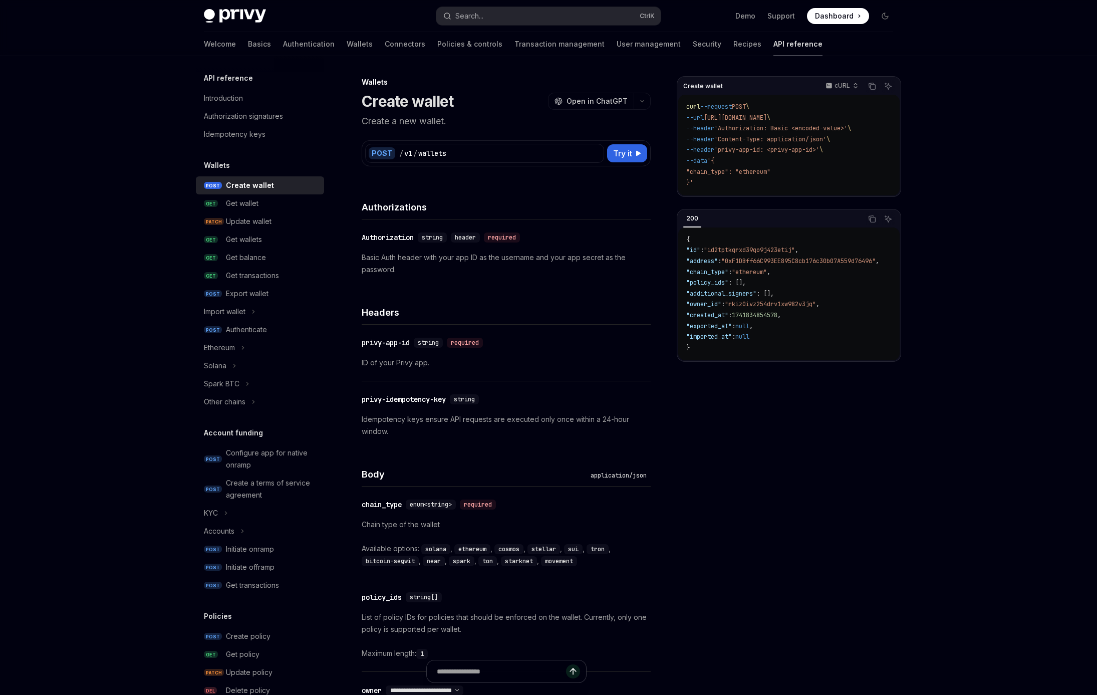
type textarea "*"
click at [870, 220] on icon "Copy the contents from the code block" at bounding box center [872, 219] width 5 height 5
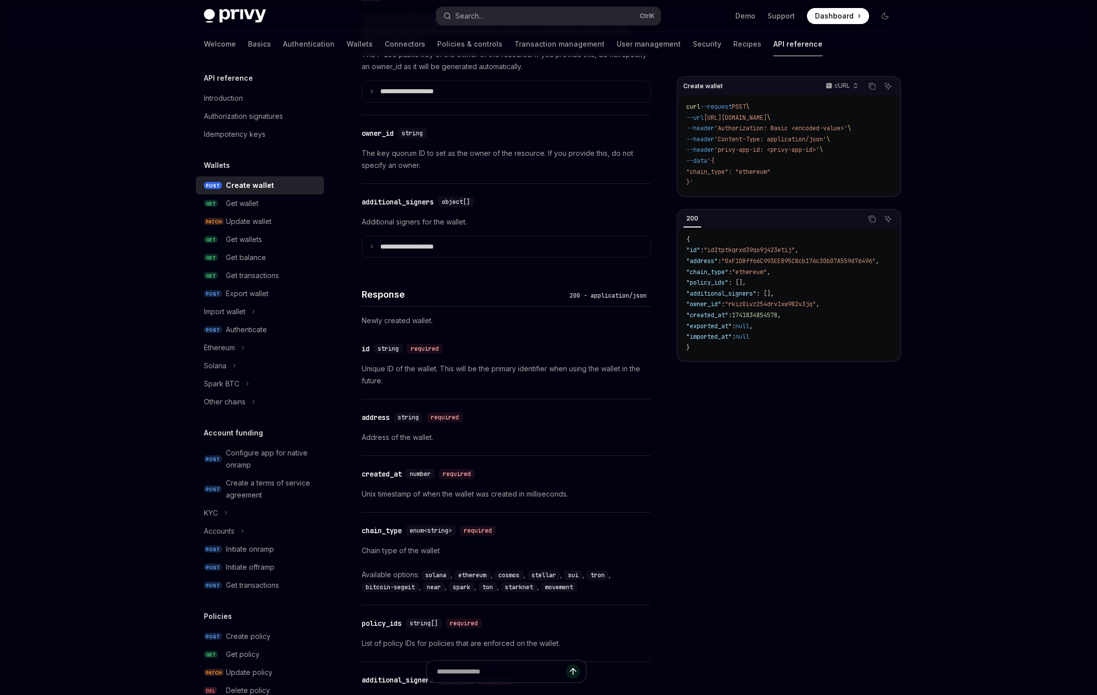
scroll to position [696, 0]
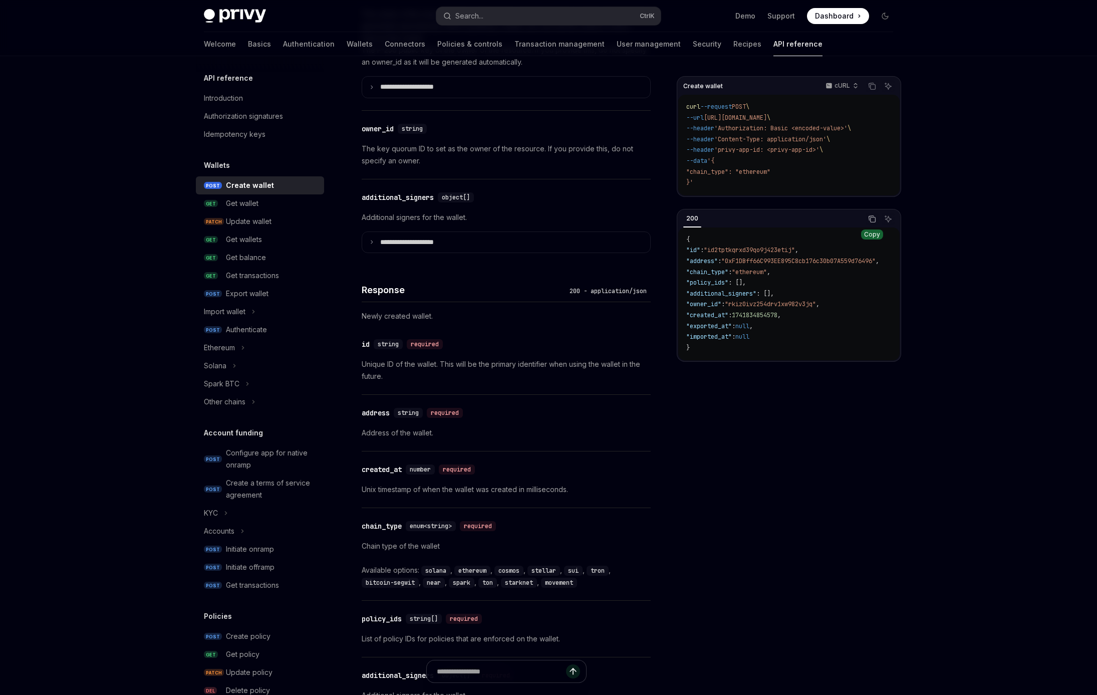
click at [873, 222] on icon "Copy the contents from the code block" at bounding box center [872, 219] width 5 height 5
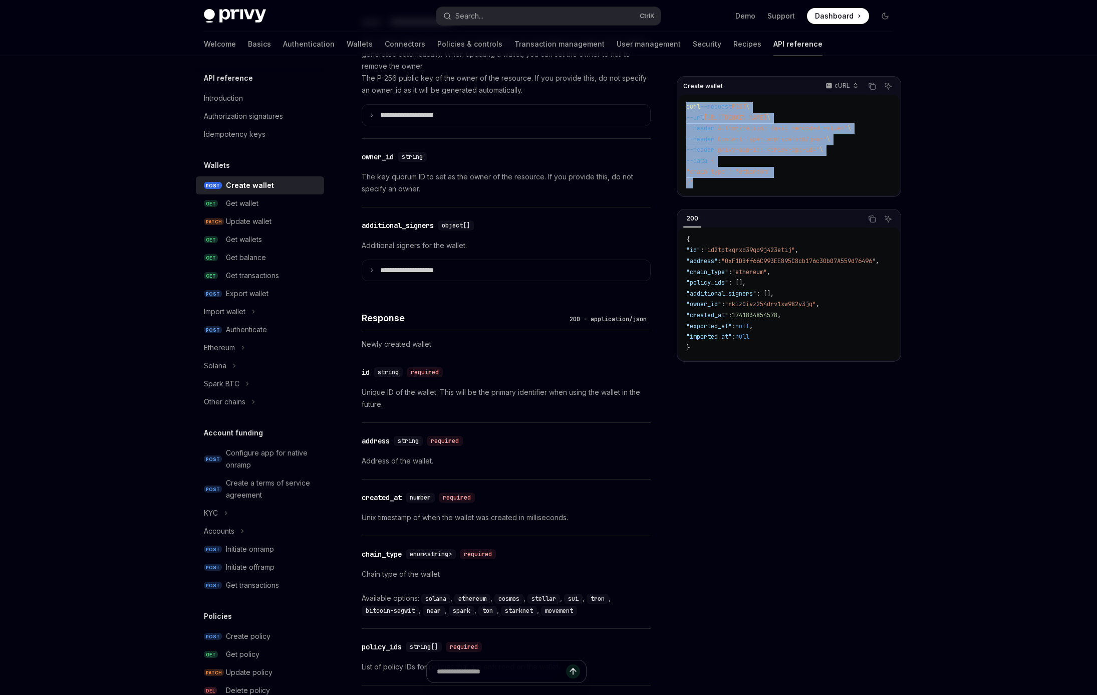
drag, startPoint x: 705, startPoint y: 179, endPoint x: 683, endPoint y: 104, distance: 78.2
click at [683, 104] on div "curl --request POST \ --url https://api.privy.io/v1/wallets \ --header 'Authori…" at bounding box center [788, 145] width 221 height 101
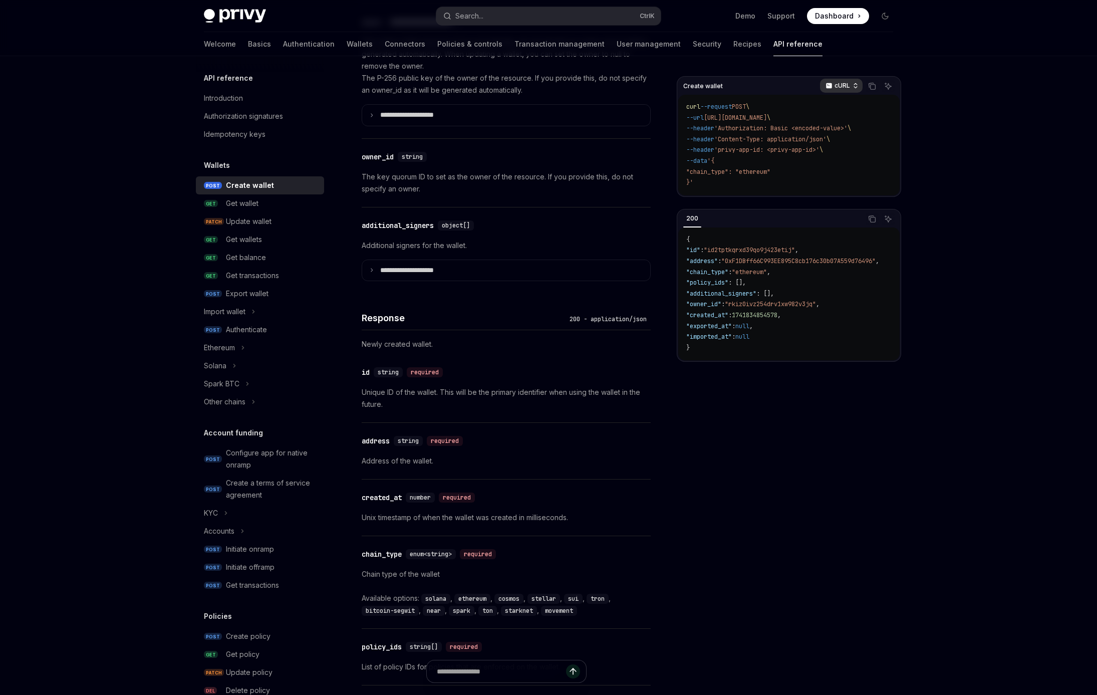
click at [840, 86] on p "cURL" at bounding box center [842, 86] width 16 height 8
click at [823, 147] on div "Javascript" at bounding box center [820, 146] width 52 height 8
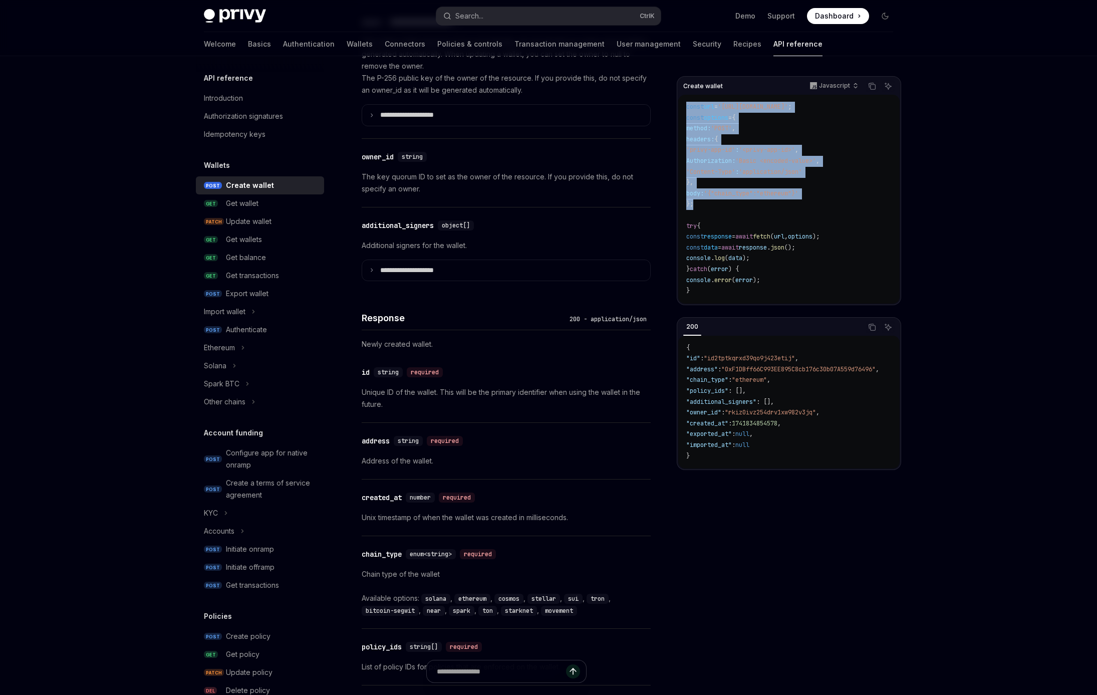
drag, startPoint x: 702, startPoint y: 205, endPoint x: 678, endPoint y: 105, distance: 103.0
click at [678, 105] on div "const url = 'https://api.privy.io/v1/wallets' ; const options = { method: 'POST…" at bounding box center [788, 199] width 221 height 209
copy code "const url = 'https://api.privy.io/v1/wallets' ; const options = { method: 'POST…"
click at [469, 19] on div "Search..." at bounding box center [469, 16] width 28 height 12
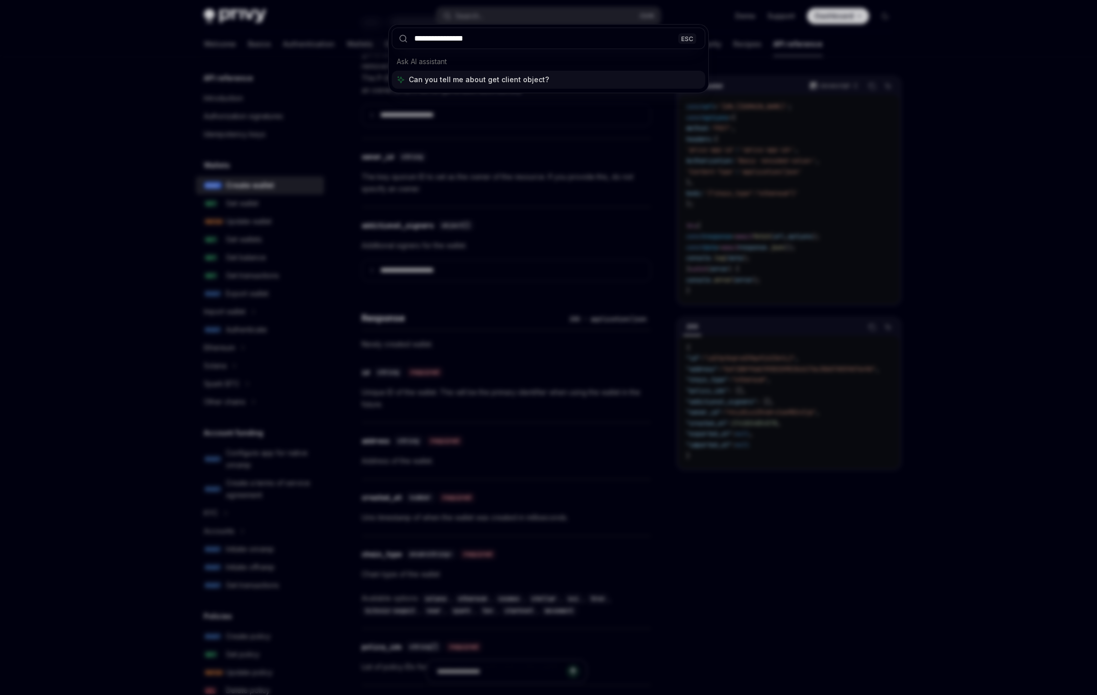
type input "**********"
click at [487, 16] on div "**********" at bounding box center [548, 347] width 1097 height 695
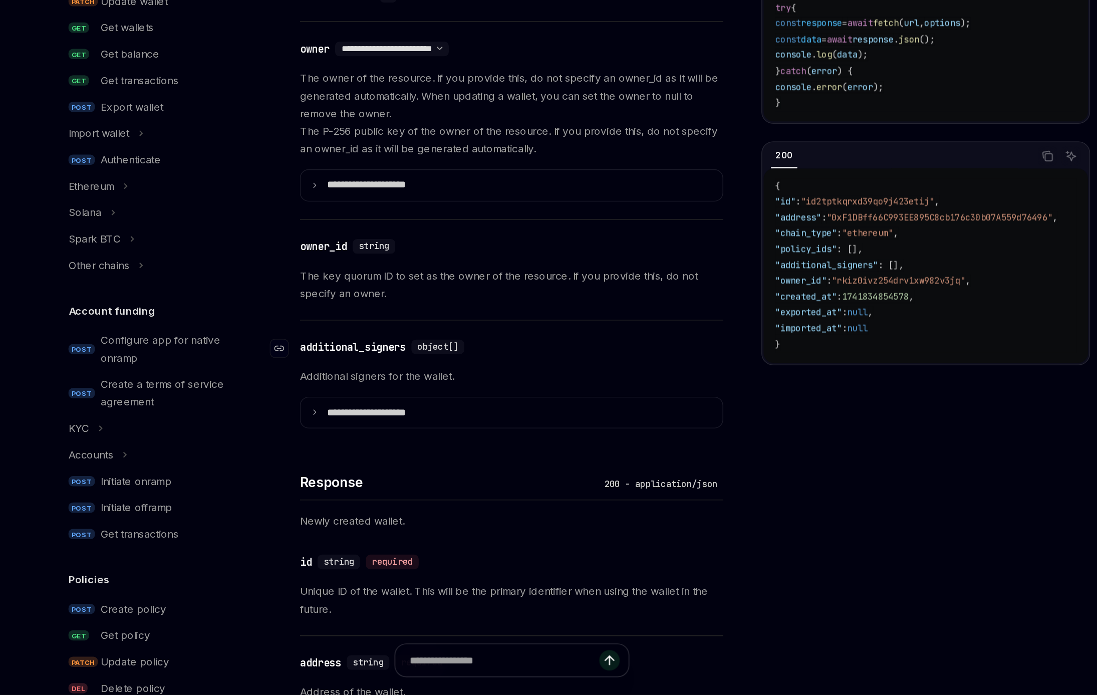
scroll to position [440, 0]
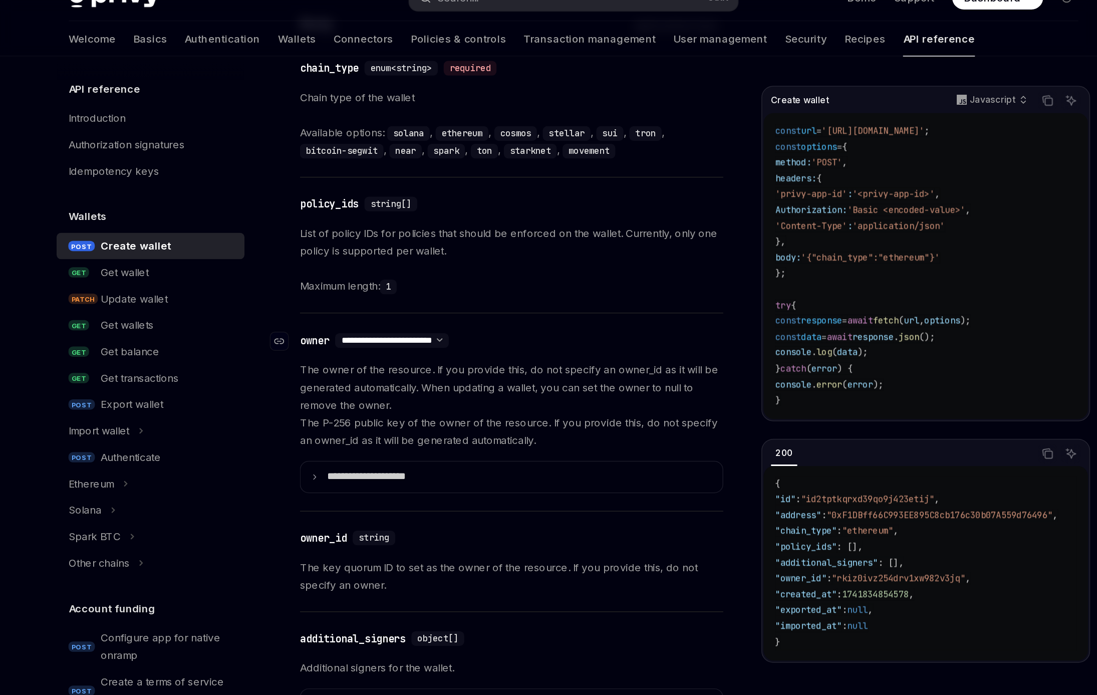
click at [386, 246] on select "**********" at bounding box center [425, 250] width 78 height 8
click at [511, 235] on div "**********" at bounding box center [506, 298] width 289 height 135
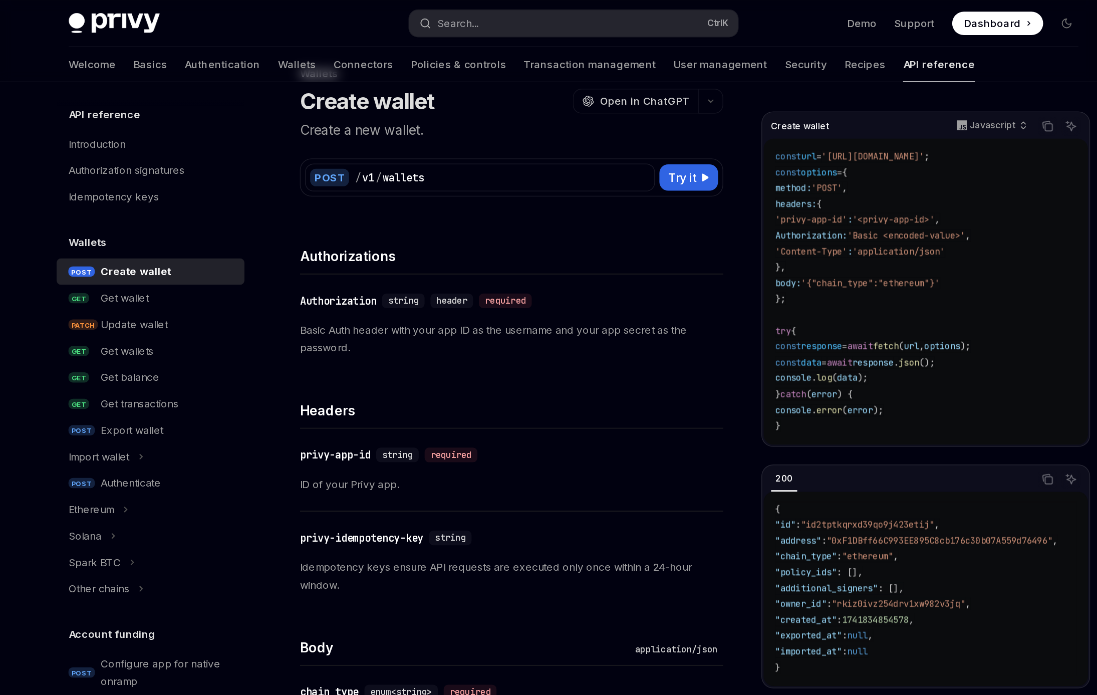
scroll to position [0, 0]
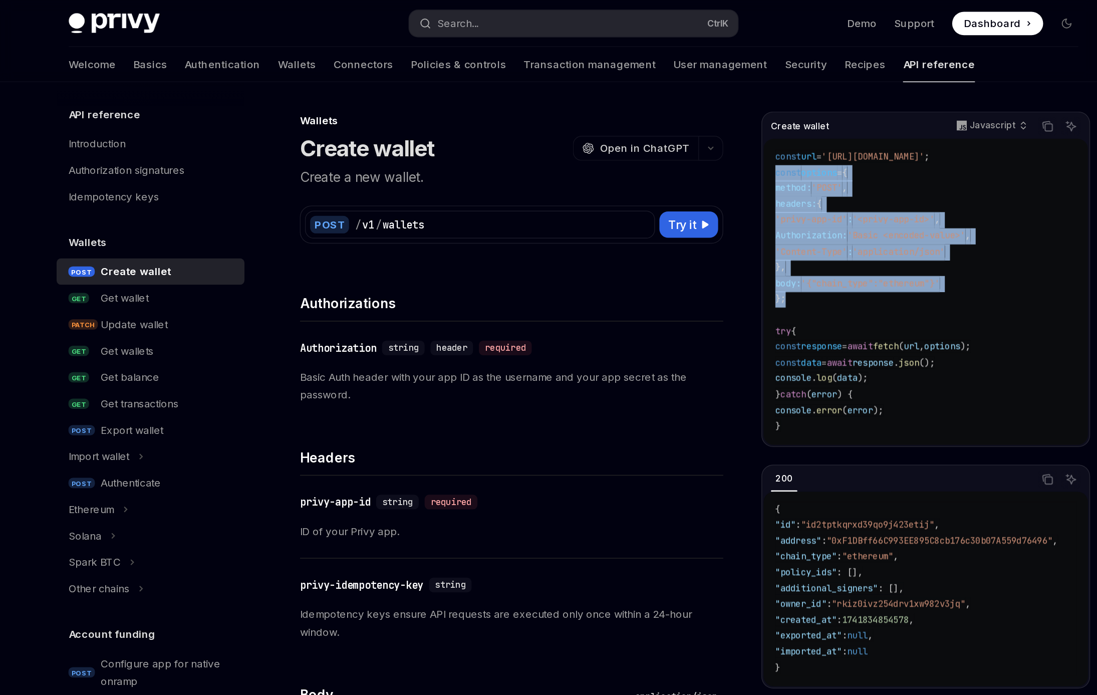
drag, startPoint x: 699, startPoint y: 206, endPoint x: 683, endPoint y: 120, distance: 87.6
click at [683, 120] on div "const url = 'https://api.privy.io/v1/wallets' ; const options = { method: 'POST…" at bounding box center [788, 199] width 221 height 209
copy code "const options = { method: 'POST' , headers: { 'privy-app-id' : '<privy-app-id>'…"
click at [744, 189] on code "const url = 'https://api.privy.io/v1/wallets' ; const options = { method: 'POST…" at bounding box center [788, 199] width 205 height 195
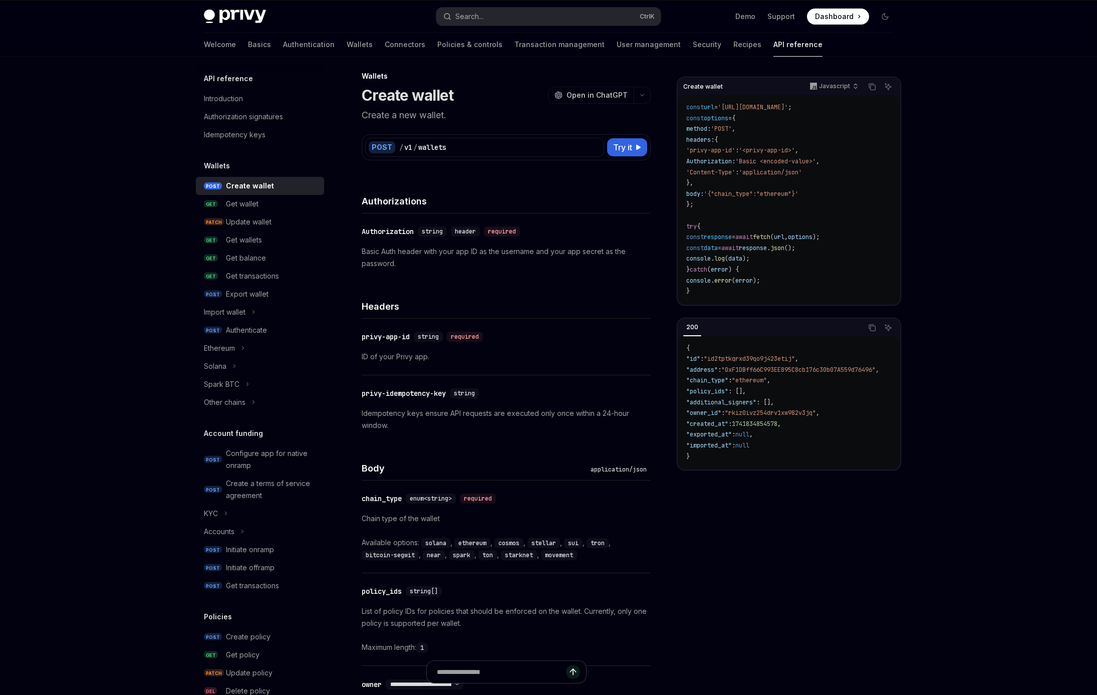
scroll to position [6, 0]
click at [623, 148] on span "Try it" at bounding box center [622, 148] width 19 height 12
type textarea "*"
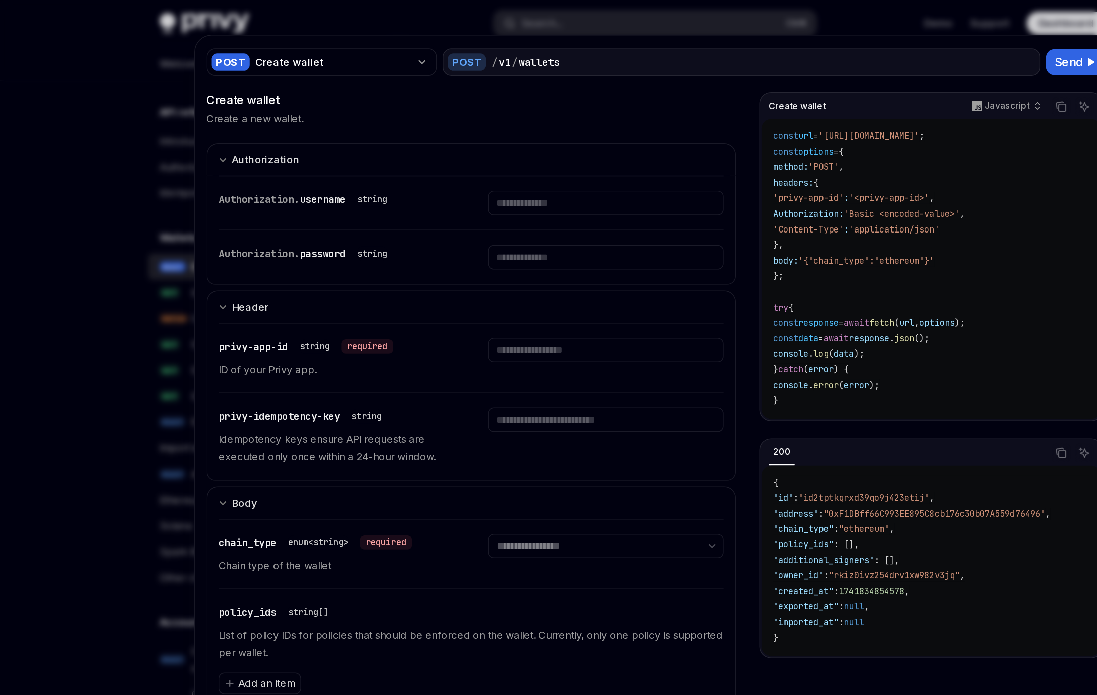
scroll to position [47, 0]
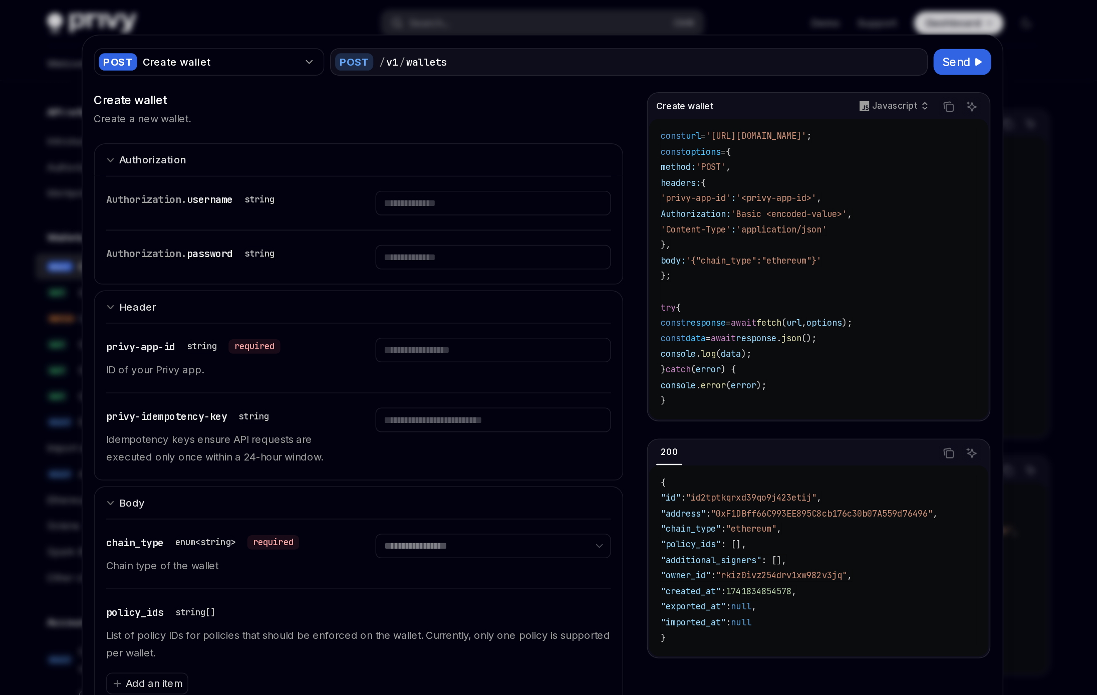
click at [301, 141] on span "Authorization." at bounding box center [273, 138] width 56 height 9
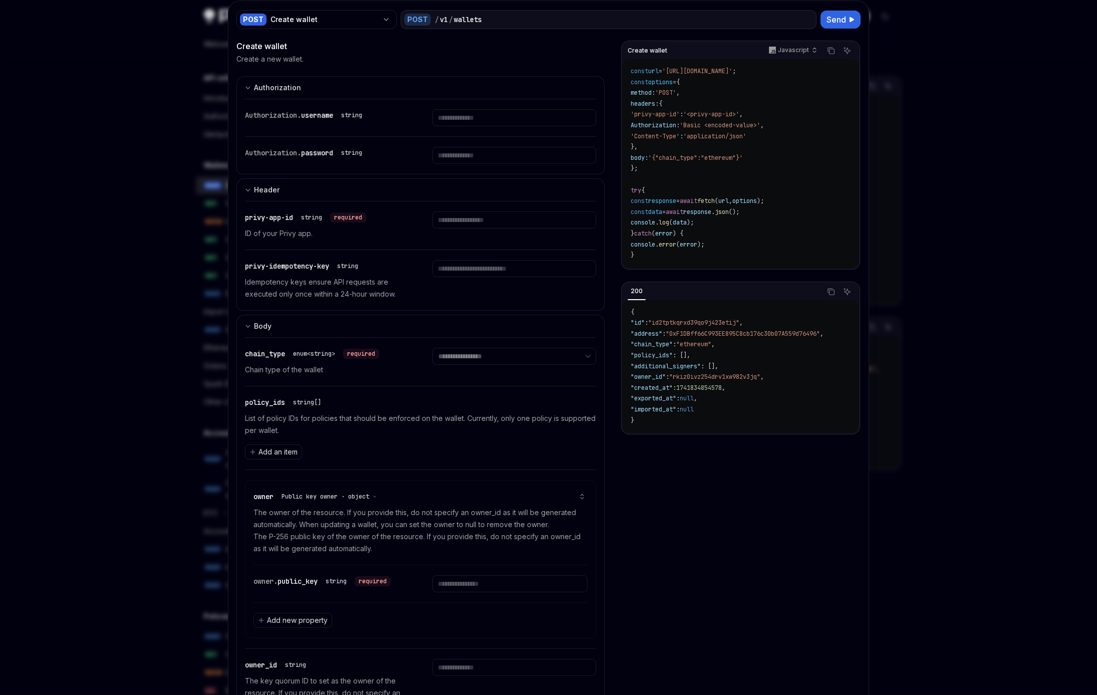
scroll to position [0, 0]
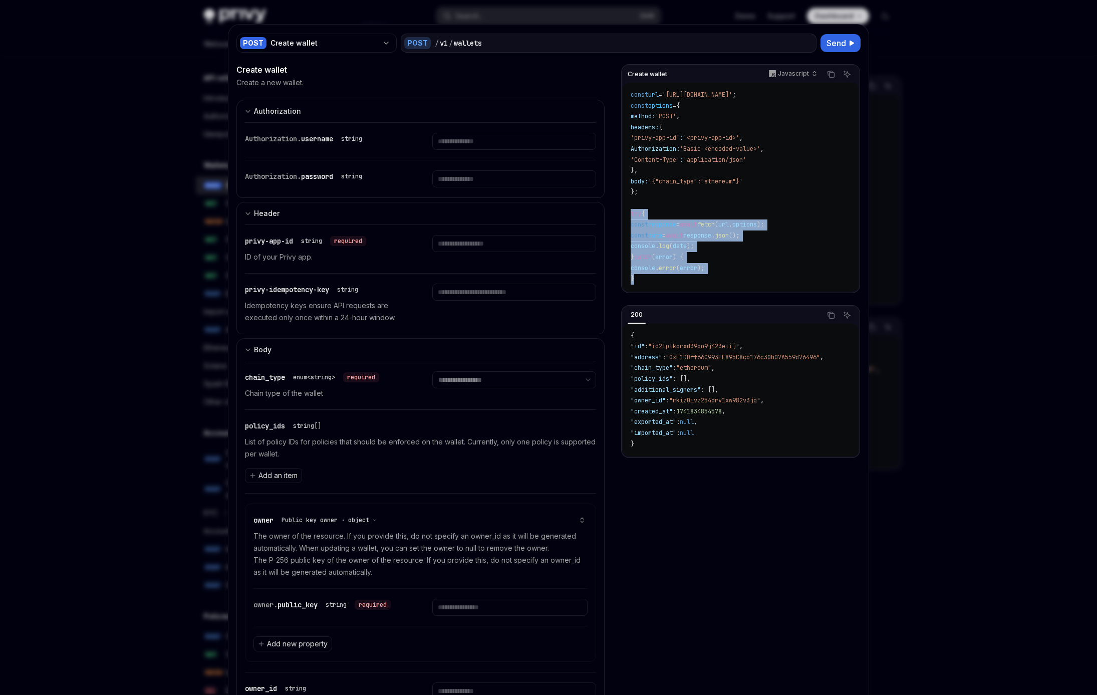
drag, startPoint x: 641, startPoint y: 276, endPoint x: 616, endPoint y: 215, distance: 66.5
click at [623, 215] on div "const url = 'https://api.privy.io/v1/wallets' ; const options = { method: 'POST…" at bounding box center [741, 187] width 236 height 209
copy code "try { const response = await fetch ( url , options ); const data = await respon…"
click at [314, 143] on span "username" at bounding box center [317, 138] width 32 height 9
click at [454, 142] on input "Enter username" at bounding box center [513, 141] width 163 height 17
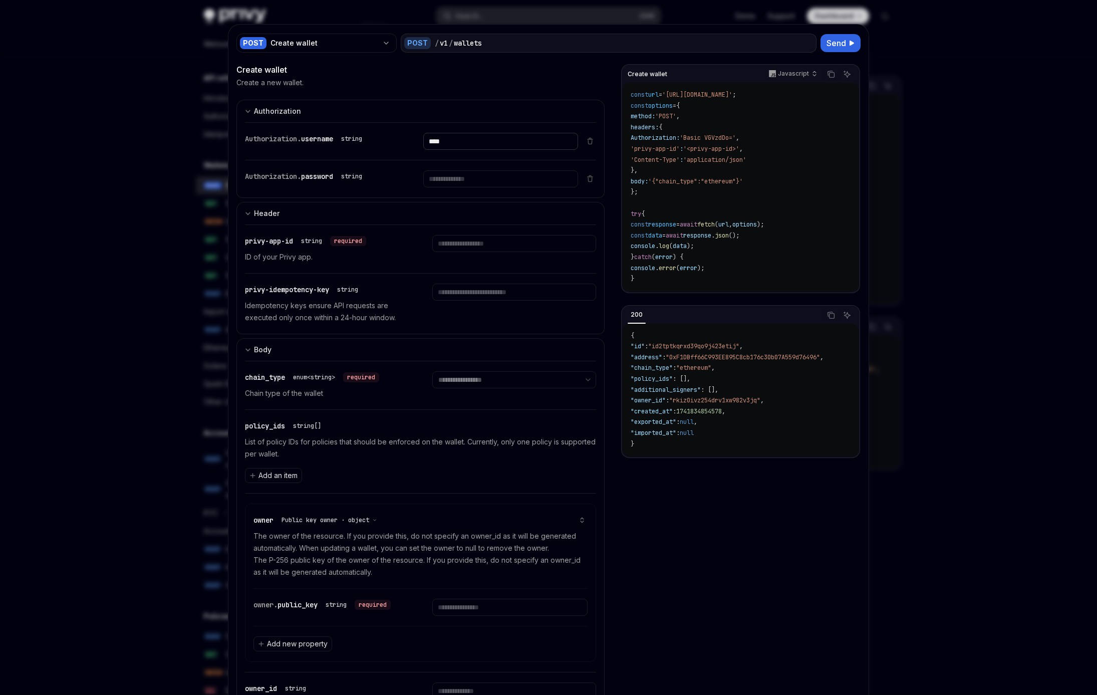
type input "****"
click at [501, 186] on input "Enter password" at bounding box center [500, 178] width 154 height 17
type input "*"
click at [475, 140] on input "****" at bounding box center [500, 141] width 154 height 17
type input "*"
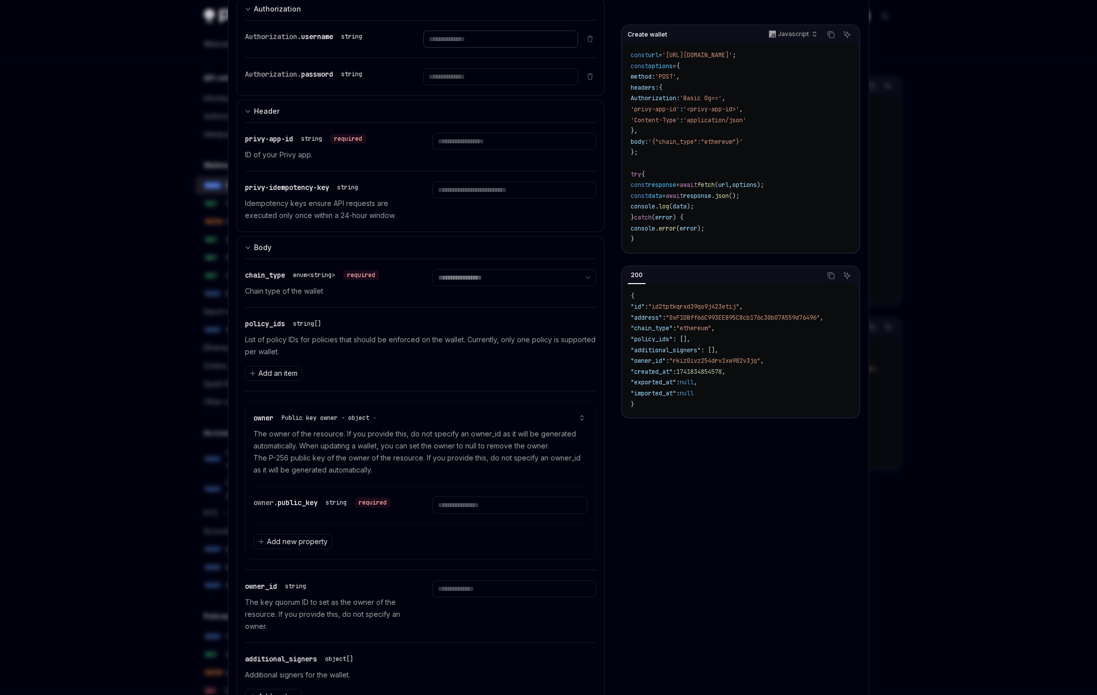
scroll to position [107, 0]
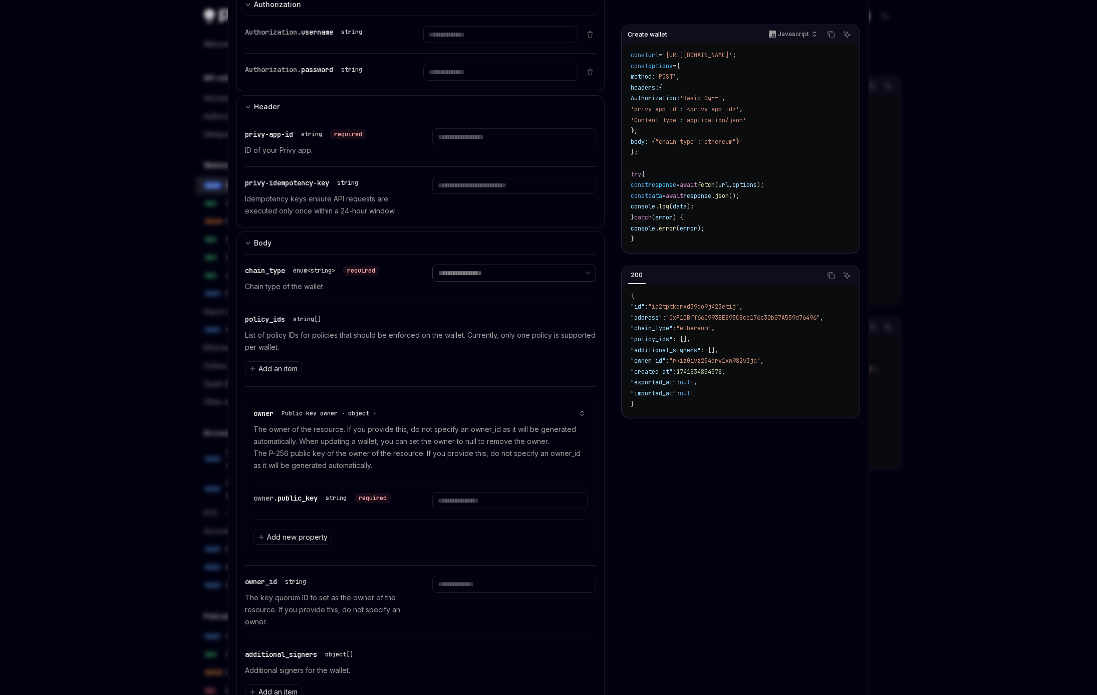
click at [432, 264] on select "**********" at bounding box center [513, 272] width 163 height 17
select select "******"
click option "******" at bounding box center [0, 0] width 0 height 0
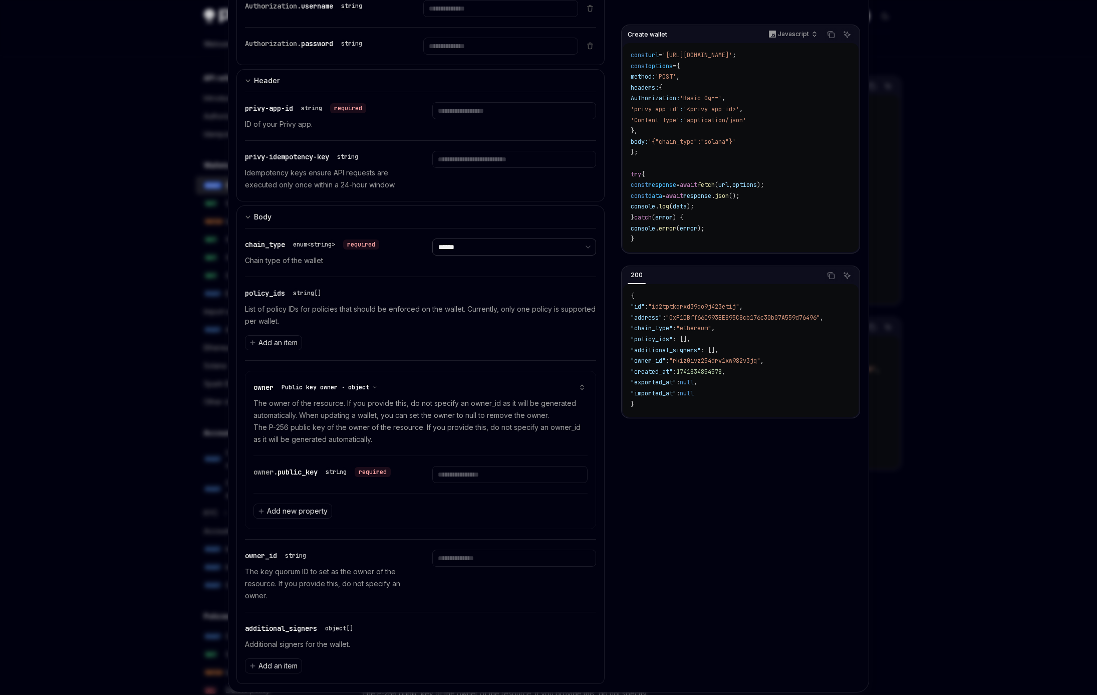
scroll to position [154, 0]
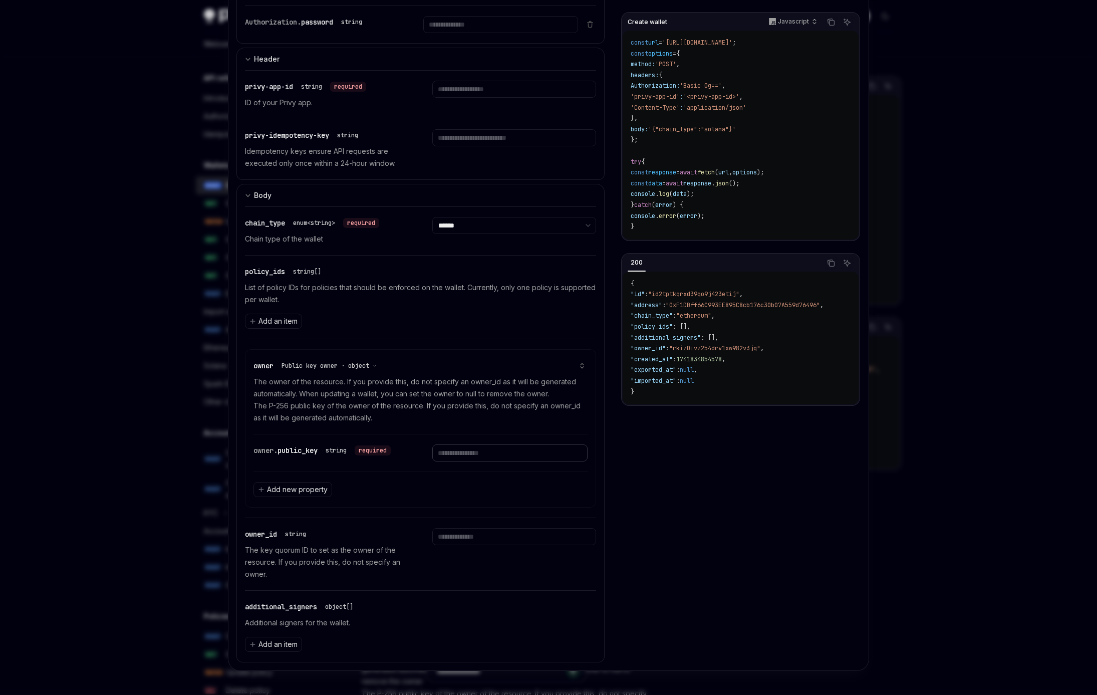
click at [468, 450] on input "Enter public_key" at bounding box center [509, 452] width 155 height 17
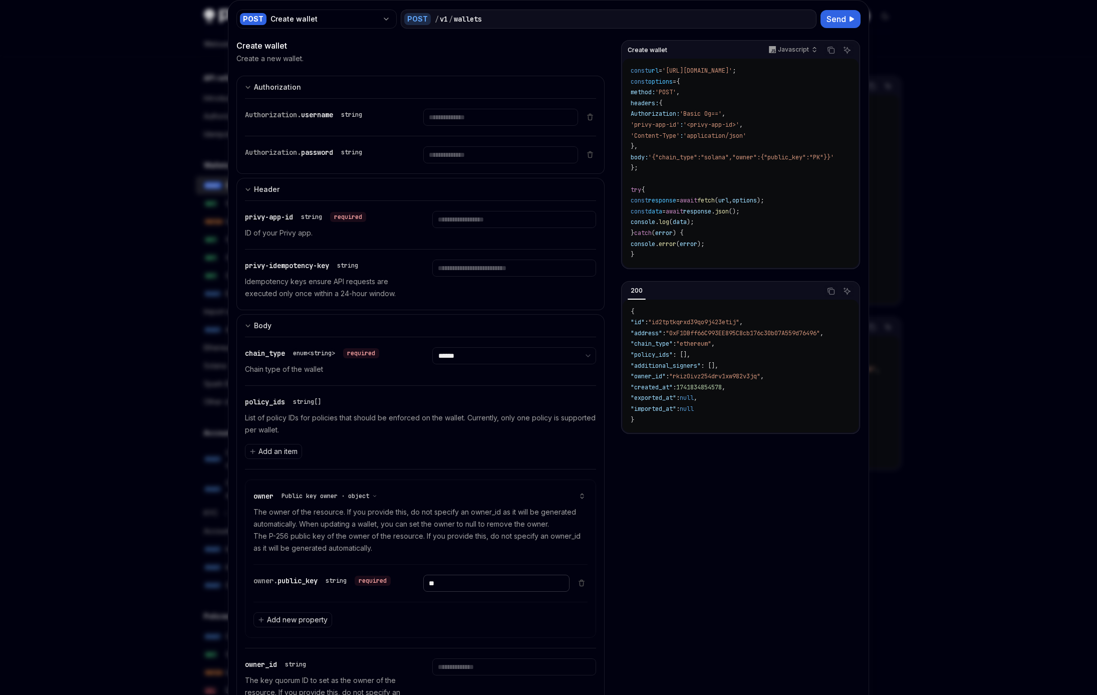
scroll to position [27, 0]
type input "**"
click at [485, 112] on input "Enter username" at bounding box center [500, 114] width 154 height 17
type input "****"
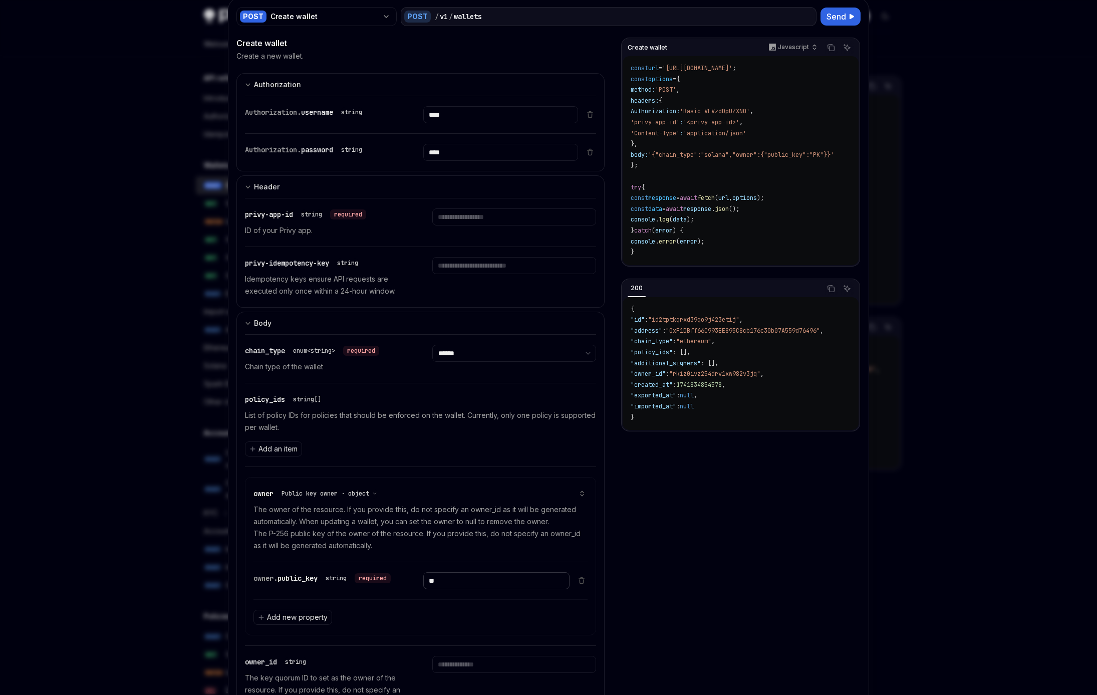
click at [462, 580] on input "**" at bounding box center [496, 580] width 146 height 17
type input "*"
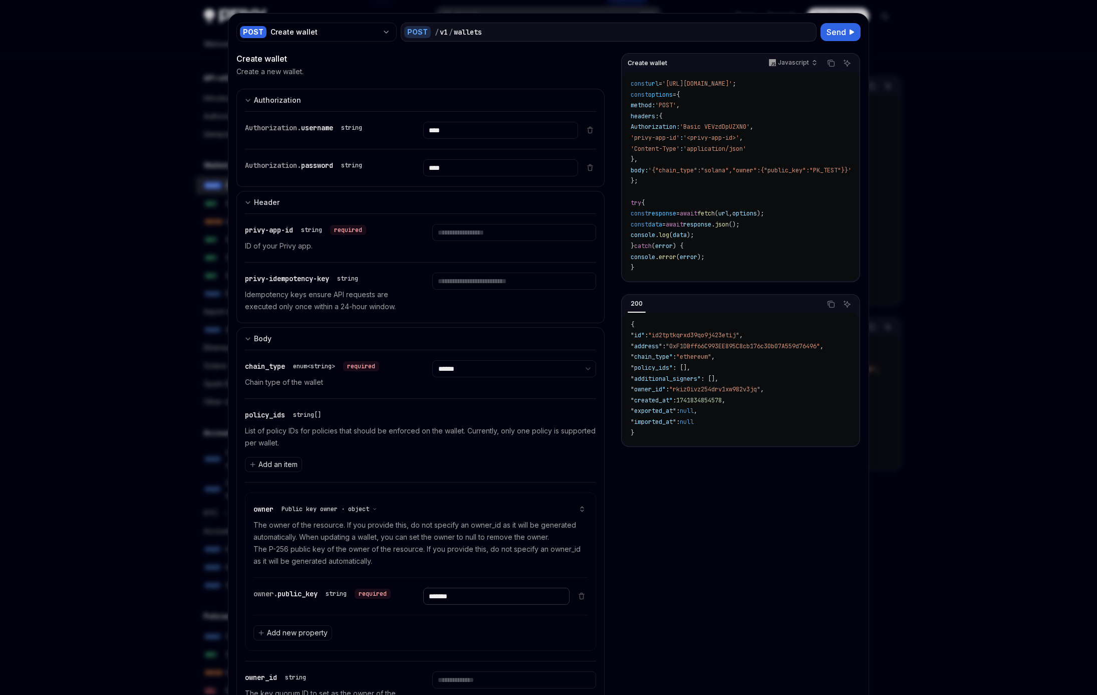
scroll to position [15, 0]
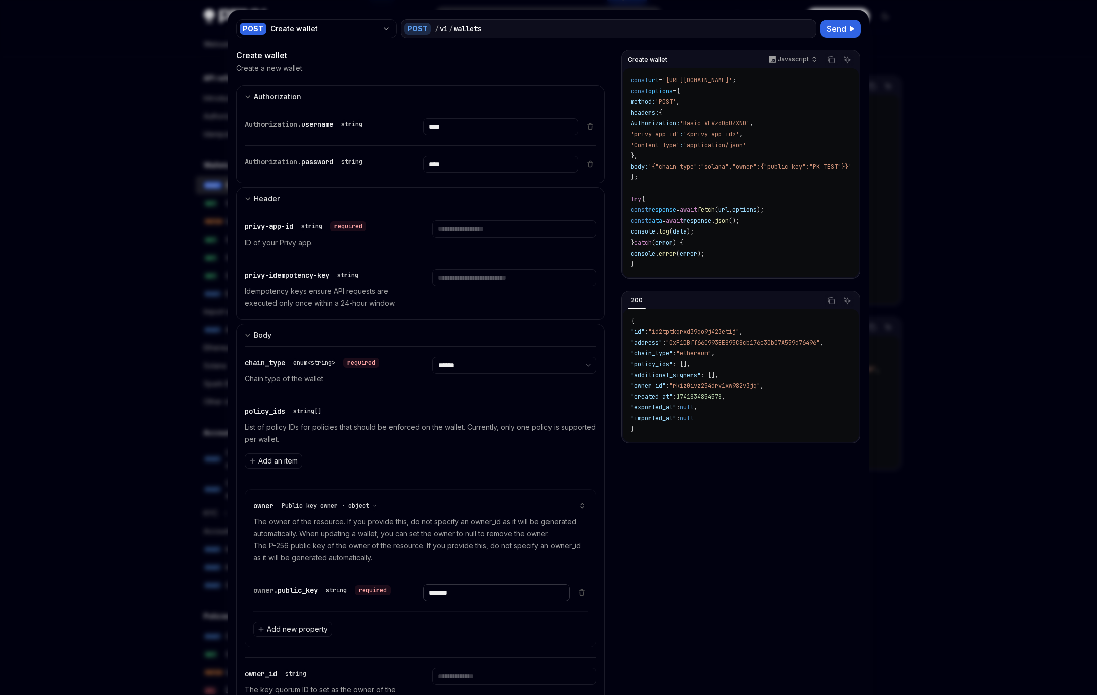
type input "*******"
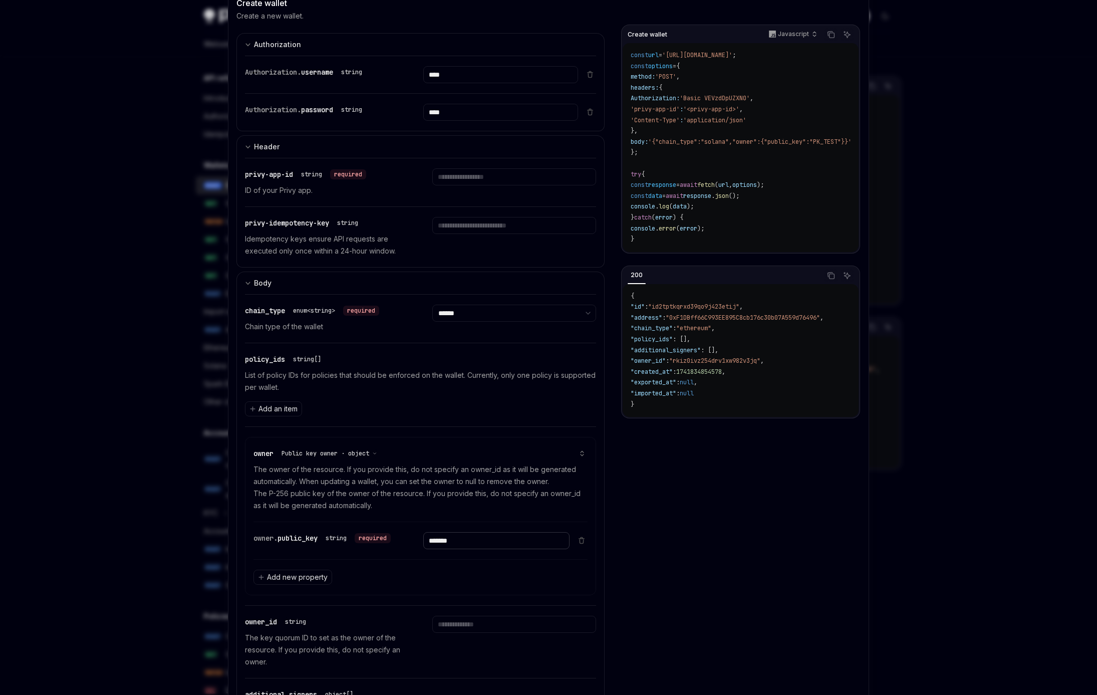
scroll to position [0, 0]
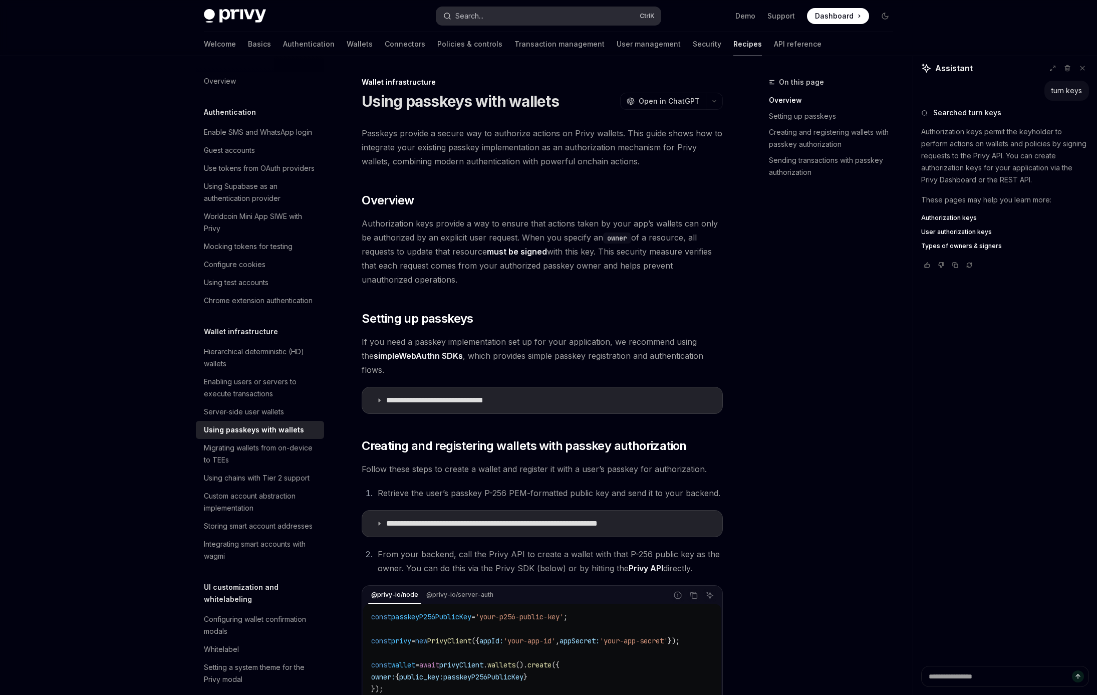
click at [479, 18] on div "Search..." at bounding box center [469, 16] width 28 height 12
